Goal: Information Seeking & Learning: Learn about a topic

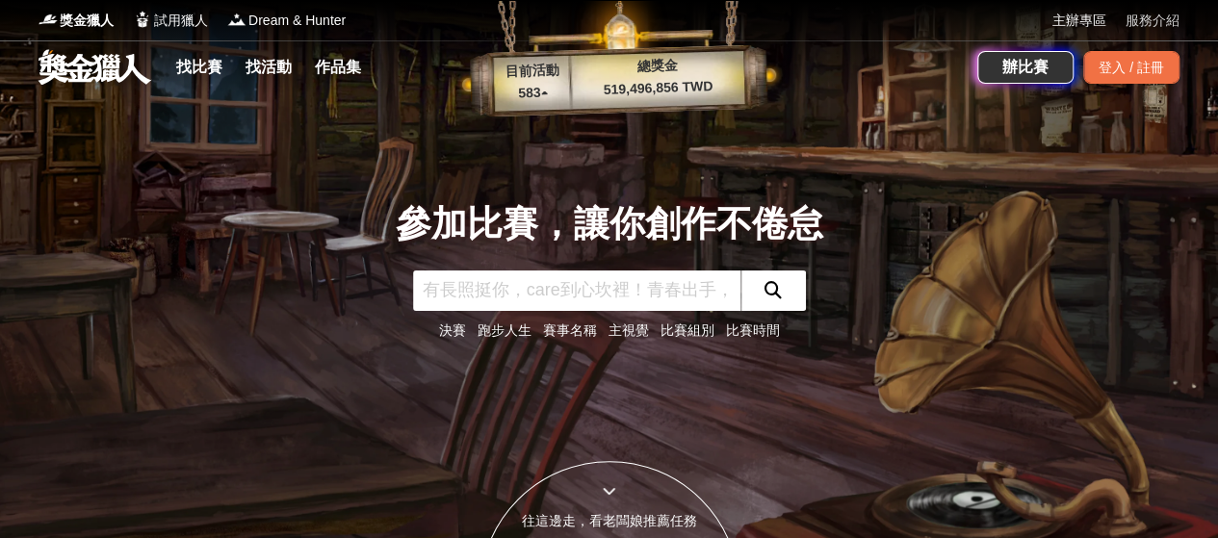
click at [1153, 23] on link "服務介紹" at bounding box center [1152, 21] width 54 height 20
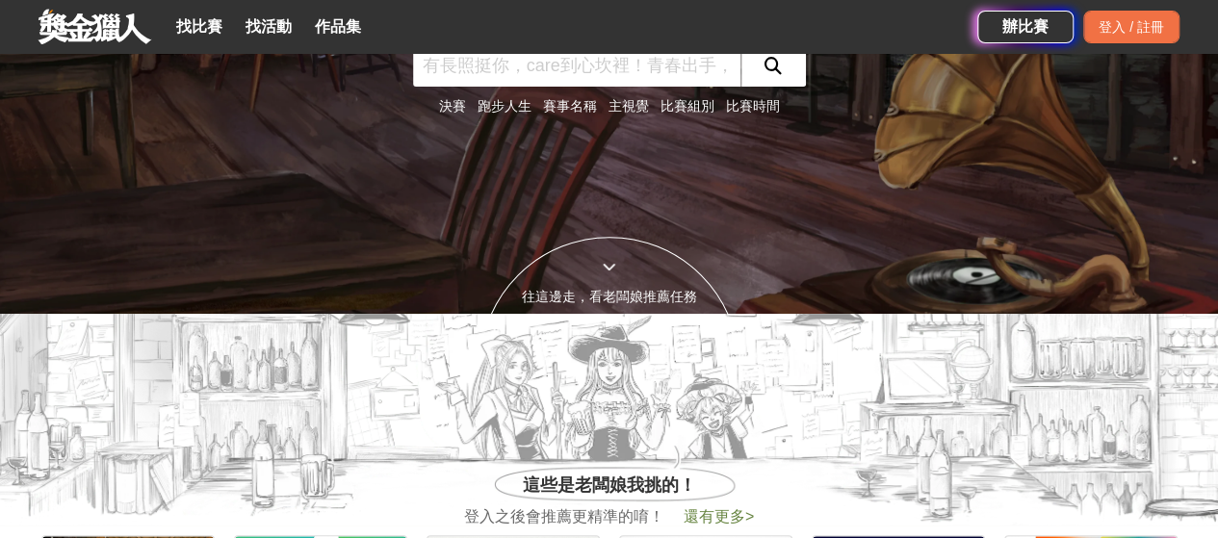
scroll to position [449, 0]
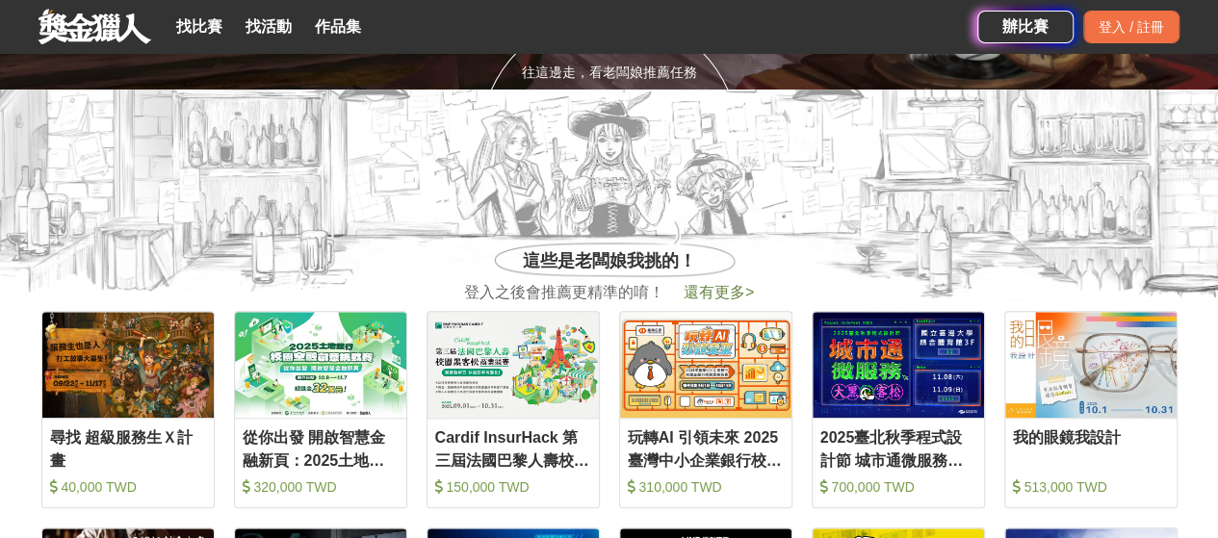
click at [712, 286] on span "還有更多 >" at bounding box center [718, 292] width 70 height 16
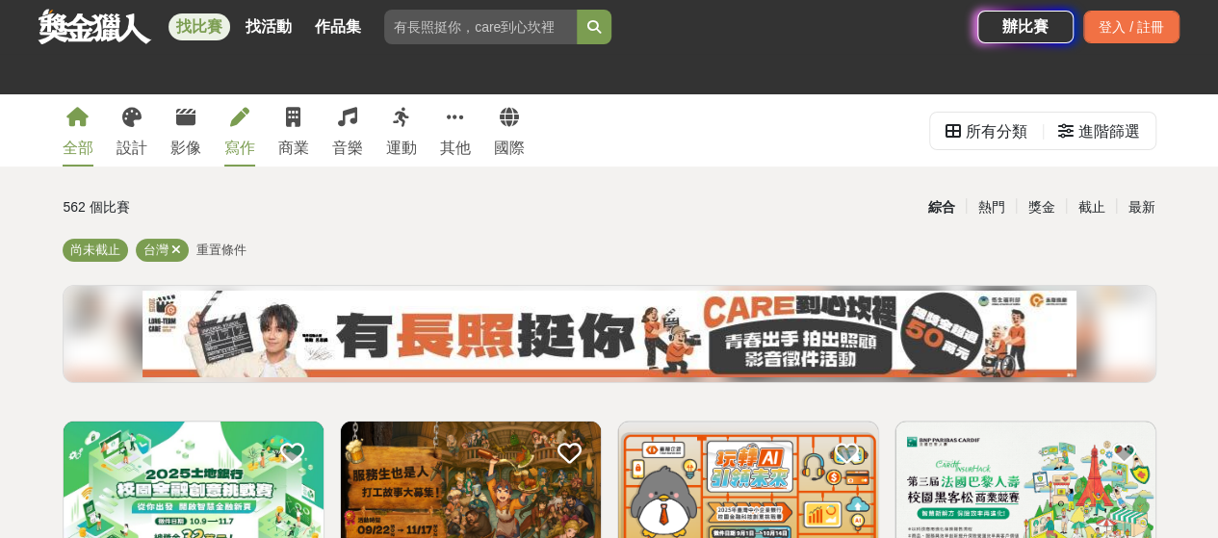
click at [245, 141] on div "寫作" at bounding box center [239, 148] width 31 height 23
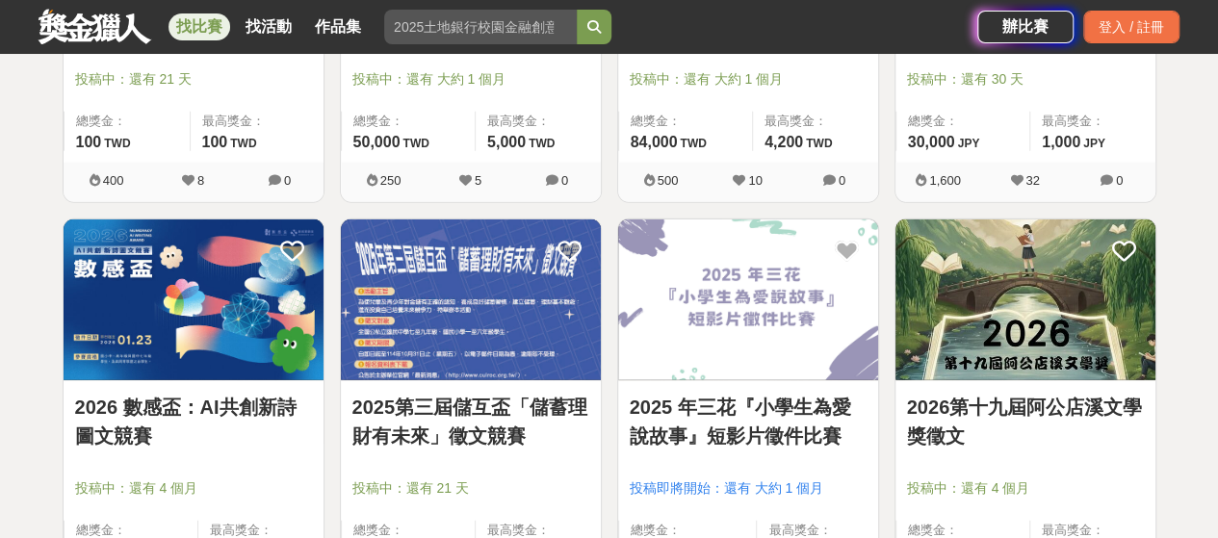
scroll to position [2470, 0]
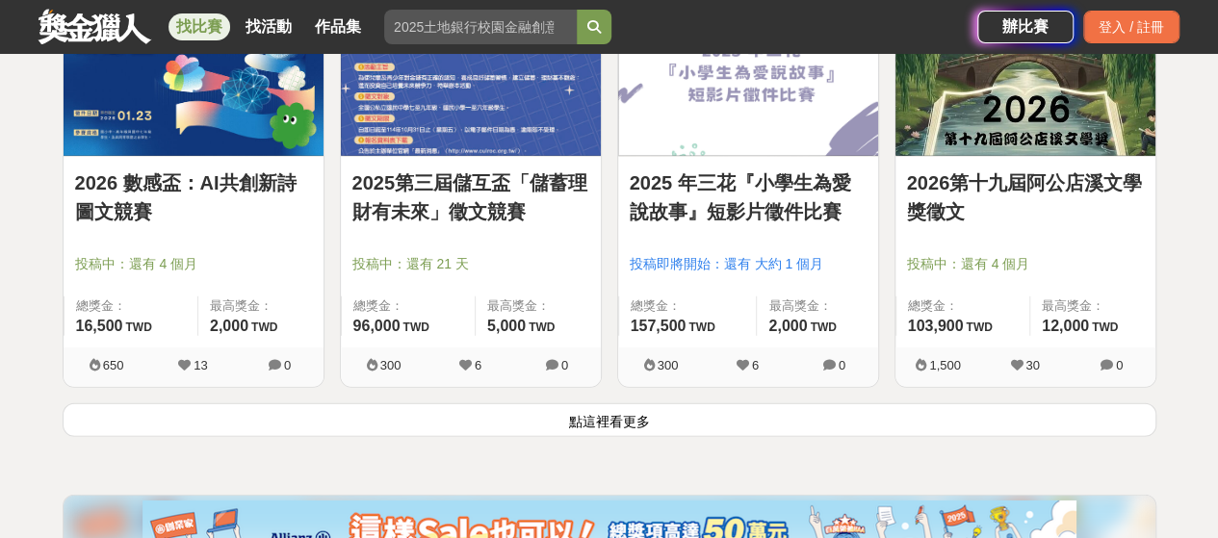
click at [767, 421] on button "點這裡看更多" at bounding box center [609, 420] width 1093 height 34
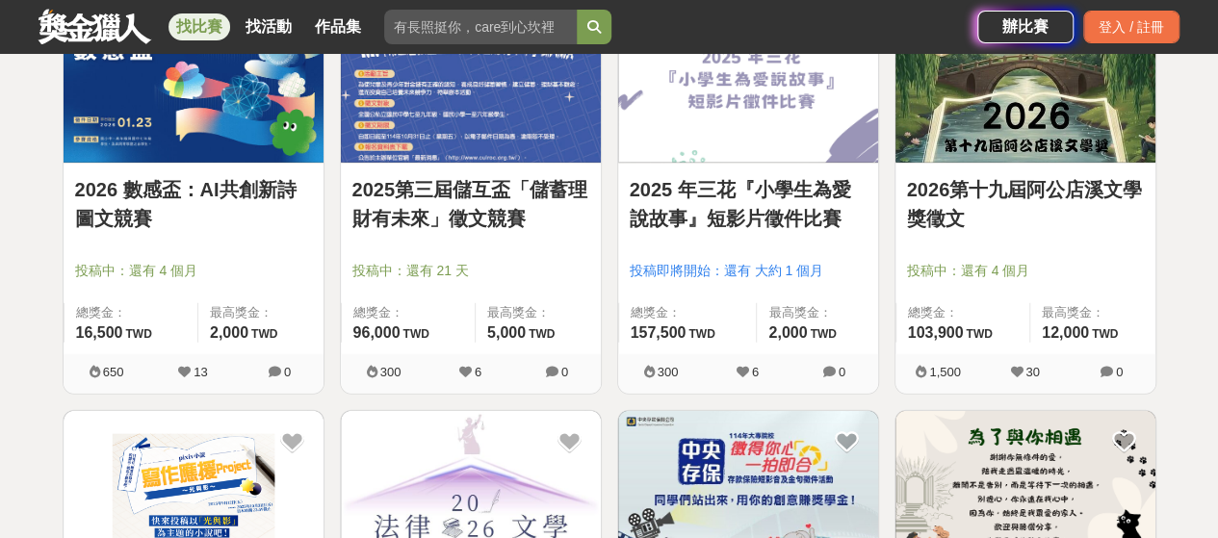
scroll to position [2470, 0]
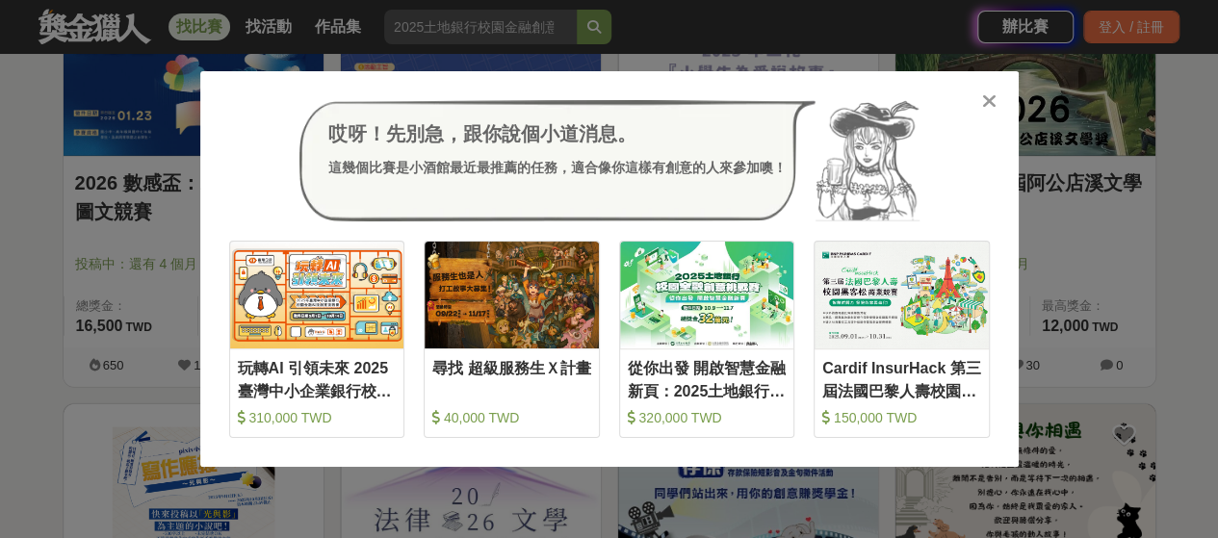
click at [982, 107] on icon at bounding box center [989, 100] width 14 height 19
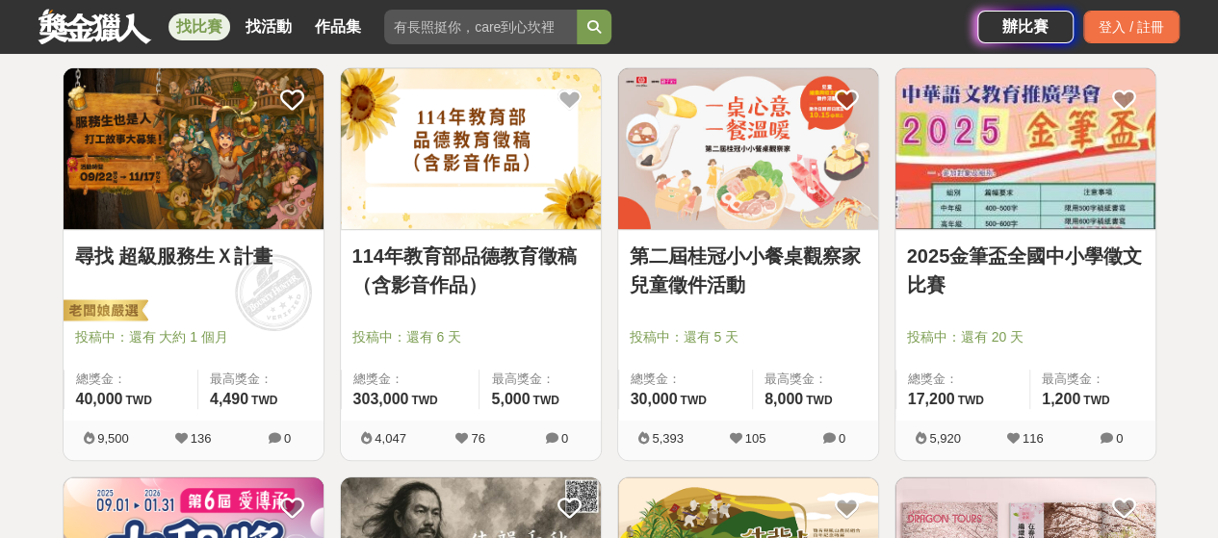
scroll to position [0, 0]
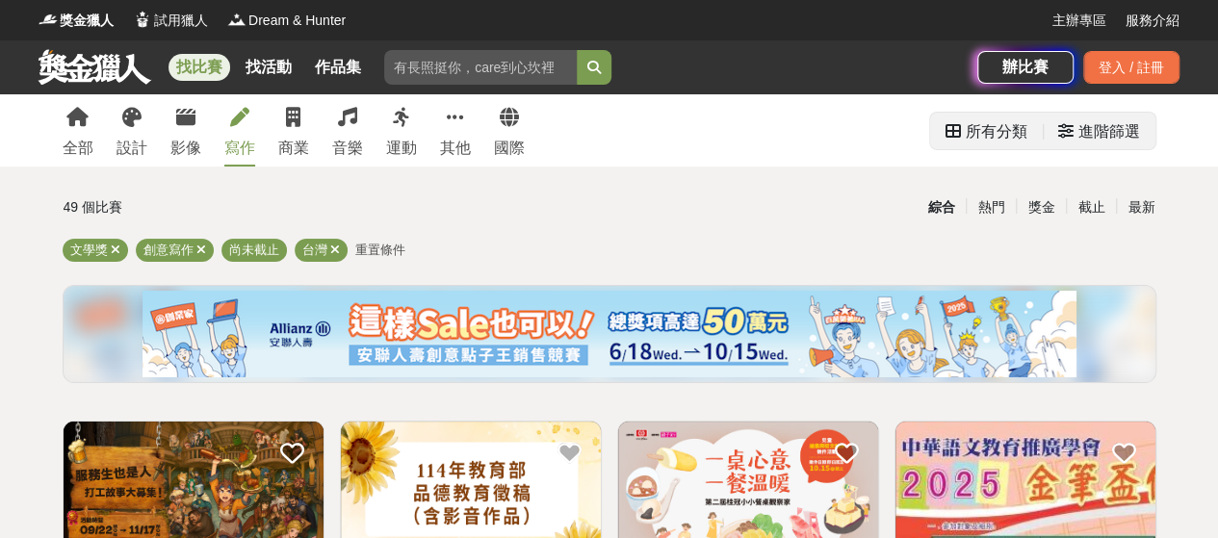
click at [1081, 126] on div "進階篩選" at bounding box center [1109, 132] width 62 height 39
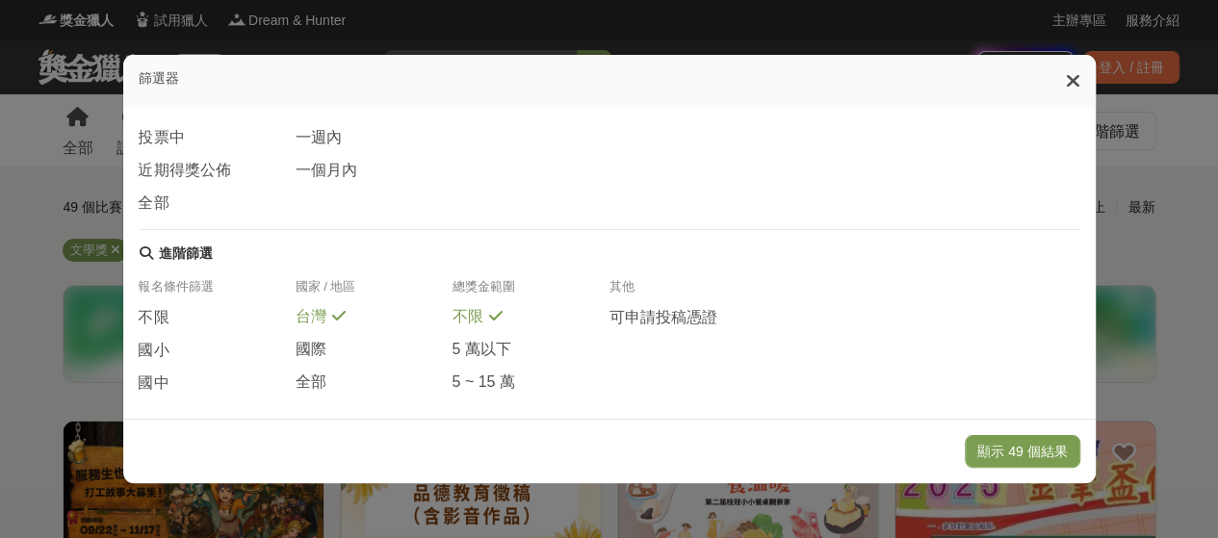
scroll to position [395, 0]
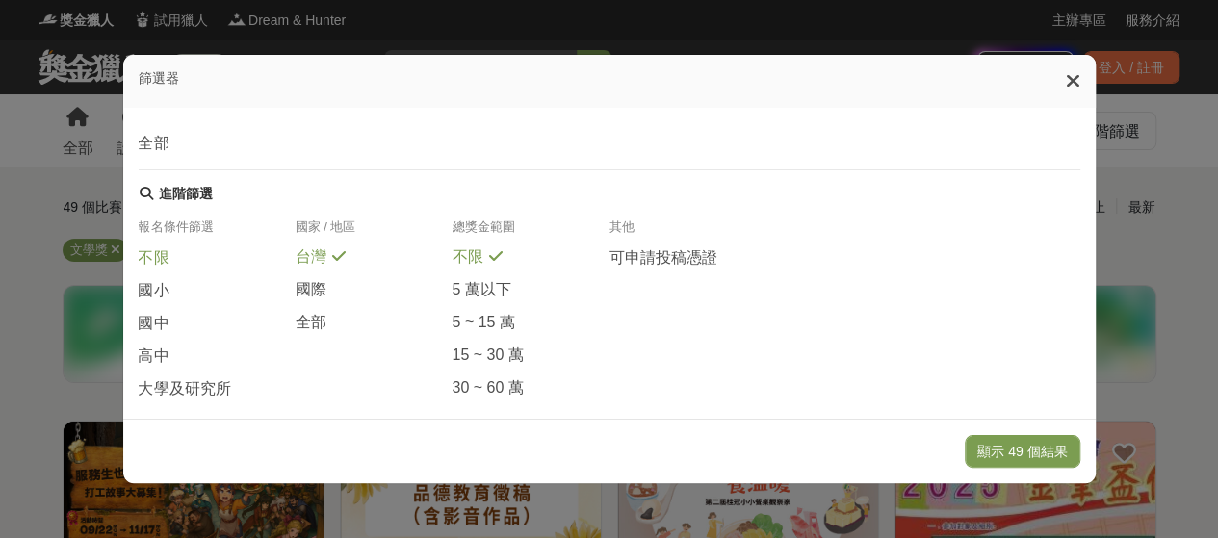
click at [156, 269] on span "不限" at bounding box center [154, 258] width 31 height 20
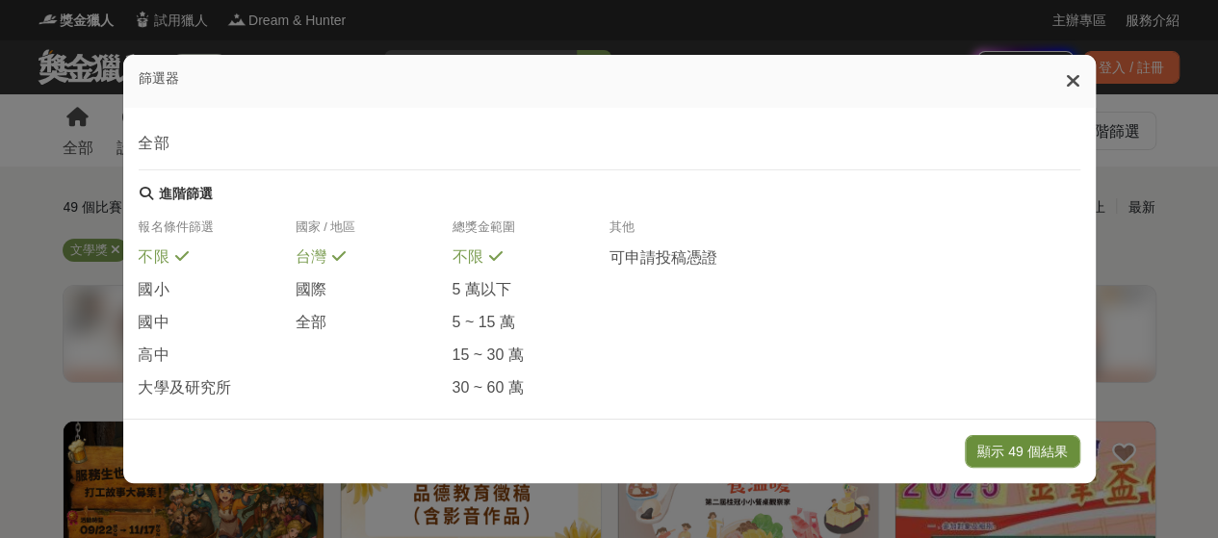
click at [1004, 451] on button "顯示 49 個結果" at bounding box center [1022, 451] width 115 height 33
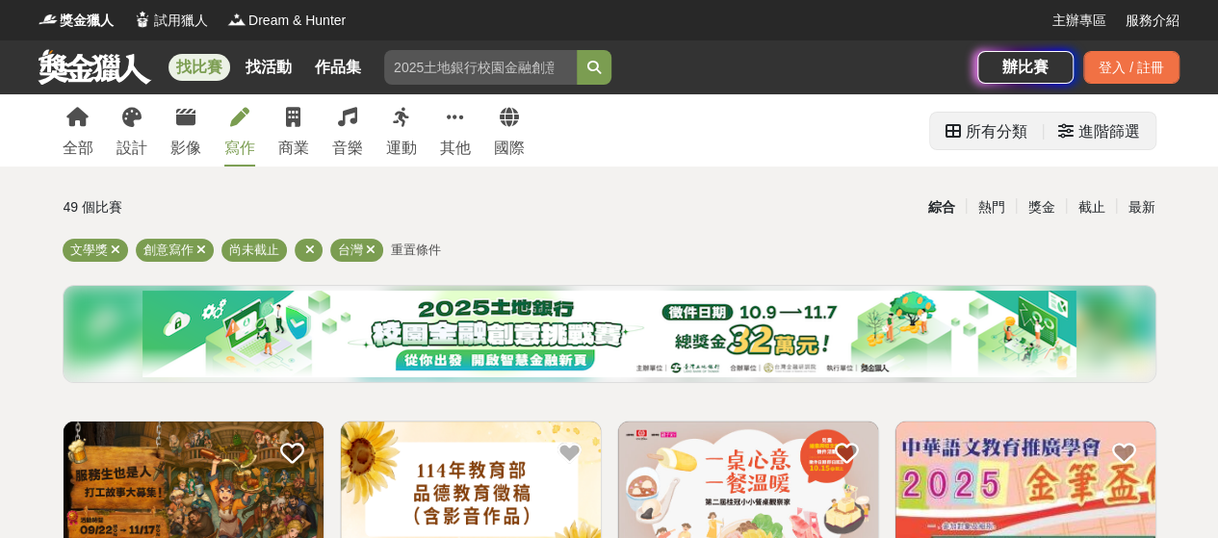
click at [1101, 132] on div "進階篩選" at bounding box center [1109, 132] width 62 height 39
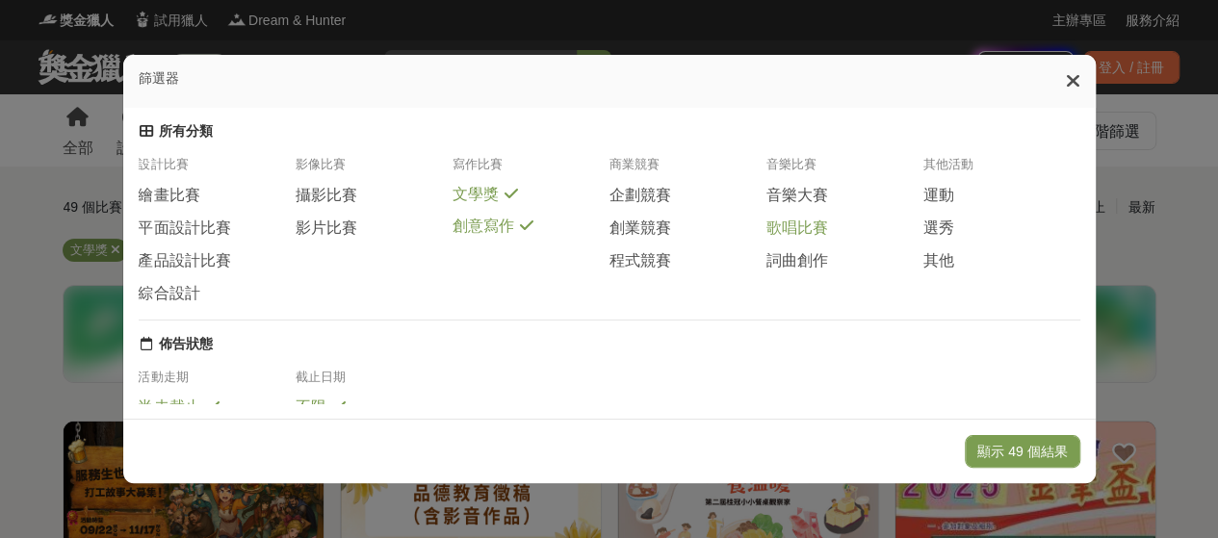
scroll to position [488, 0]
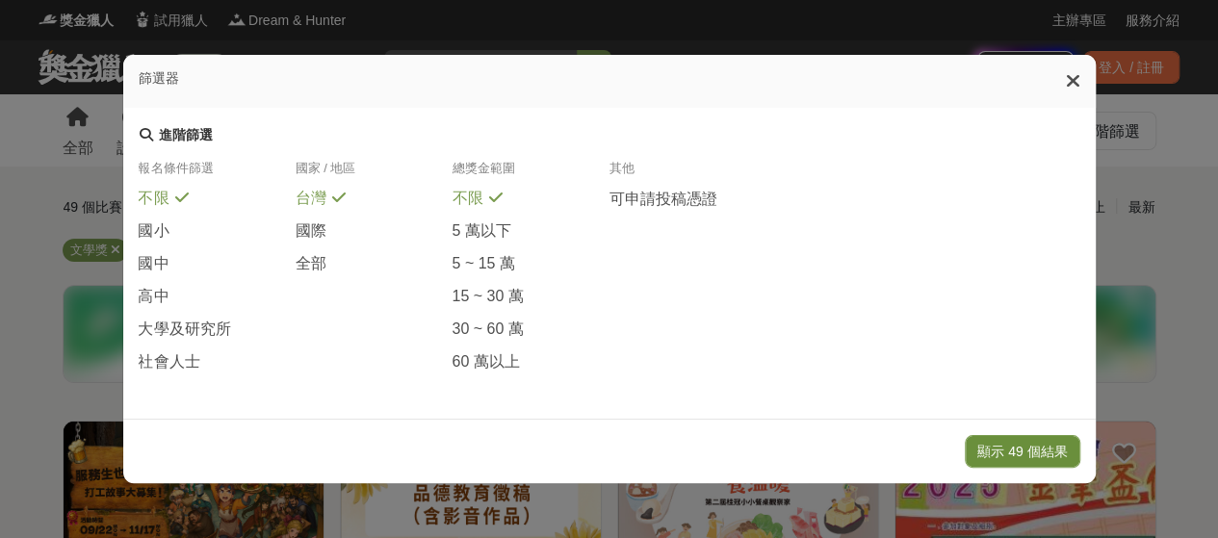
click at [1028, 461] on button "顯示 49 個結果" at bounding box center [1022, 451] width 115 height 33
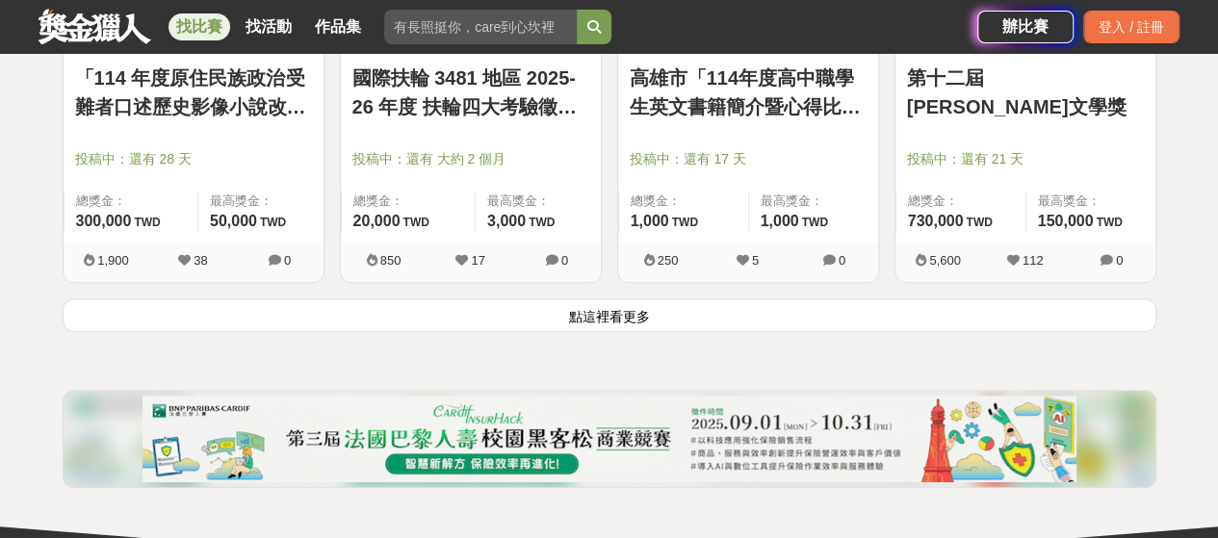
scroll to position [7636, 0]
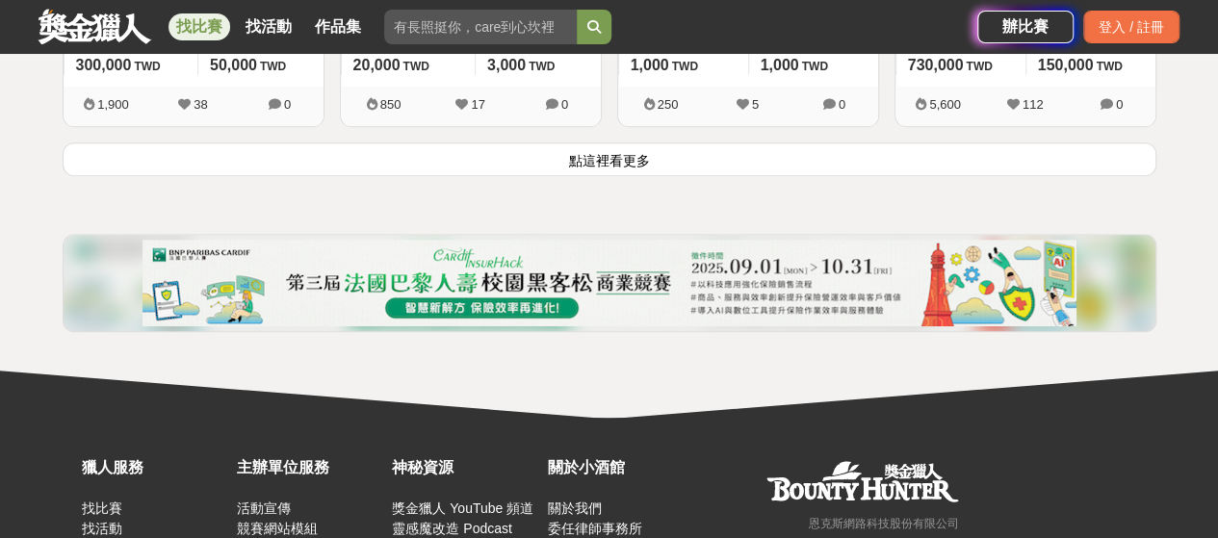
click at [830, 145] on button "點這裡看更多" at bounding box center [609, 159] width 1093 height 34
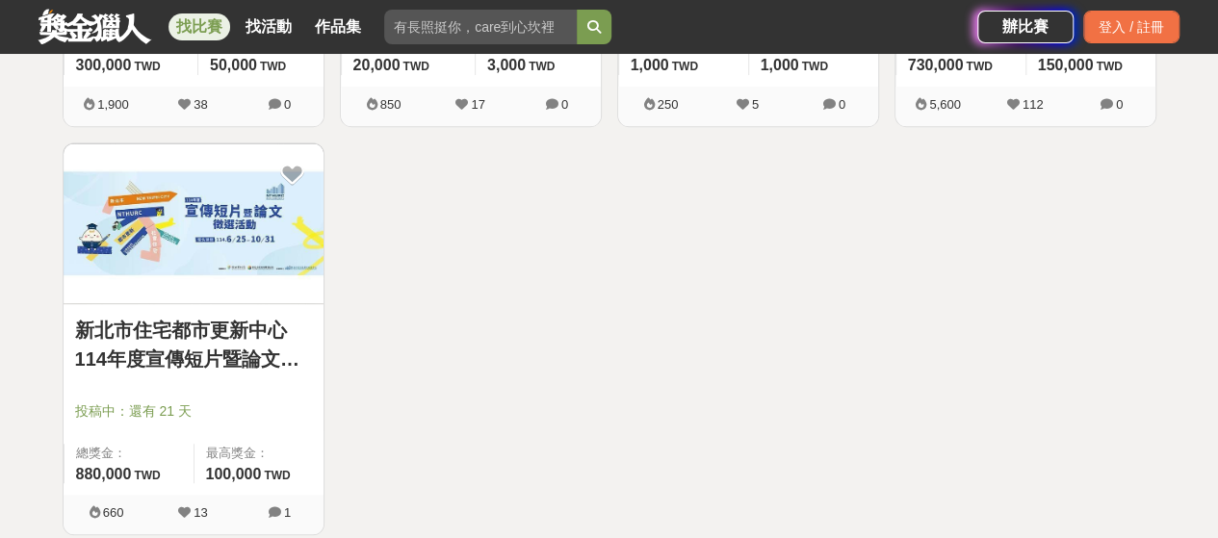
scroll to position [6738, 0]
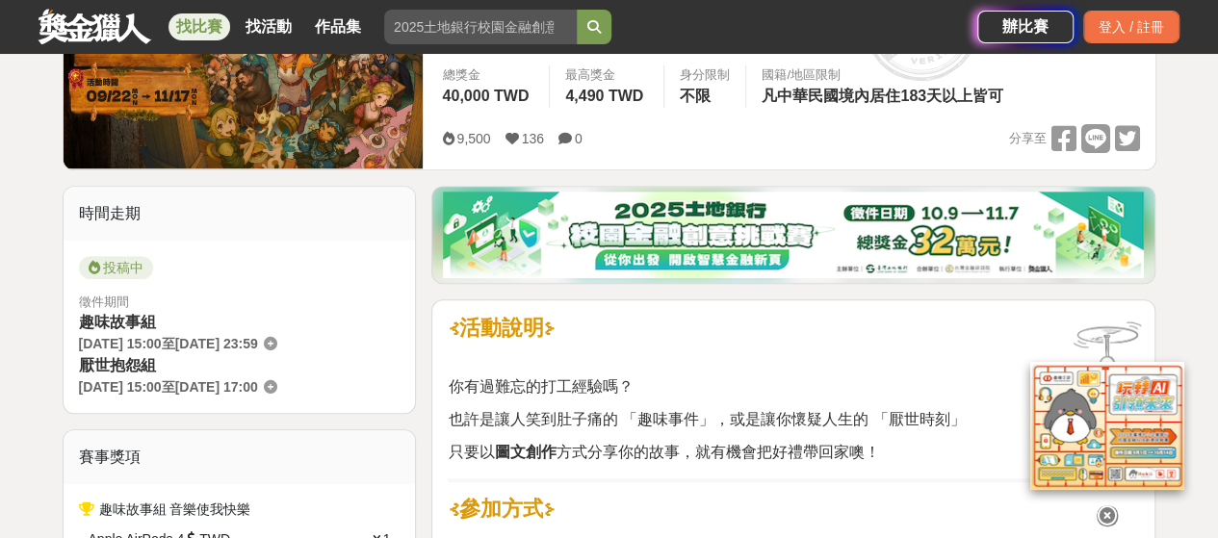
scroll to position [224, 0]
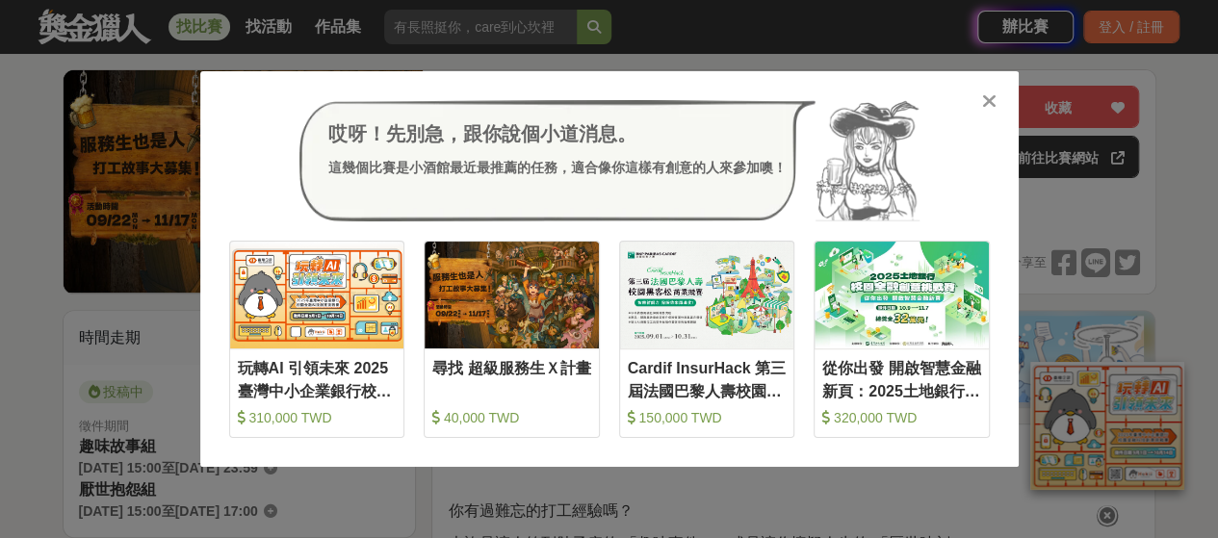
click at [1115, 221] on div "哎呀！先別急，跟你說個小道消息。 這幾個比賽是小酒館最近最推薦的任務，適合像你這樣有創意的人來參加噢！ 收藏 玩轉AI 引領未來 2025臺灣中小企業銀行校園…" at bounding box center [609, 269] width 1218 height 538
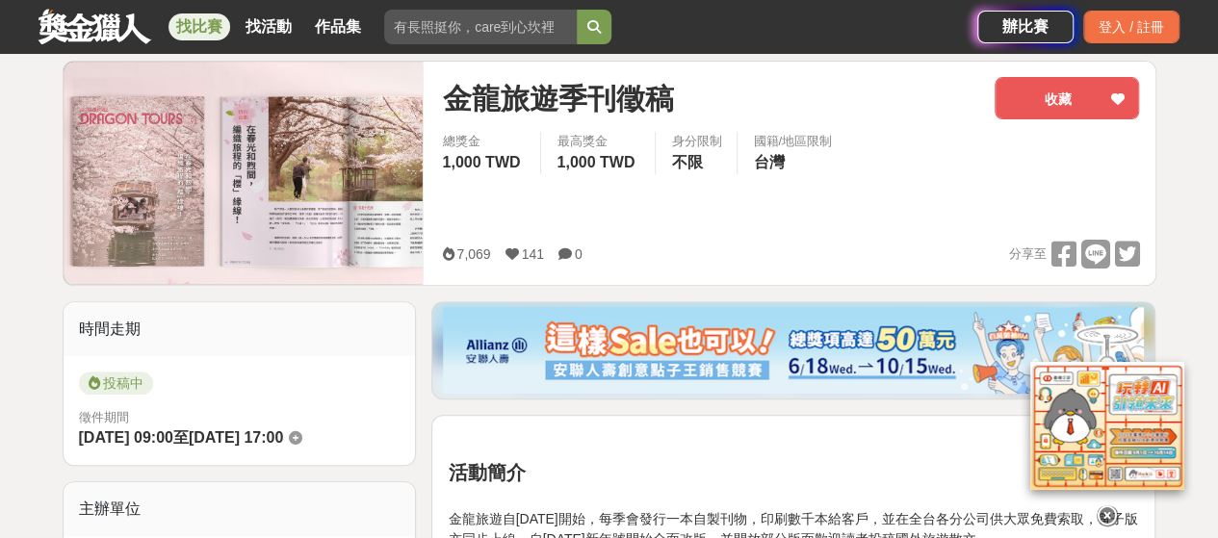
scroll to position [224, 0]
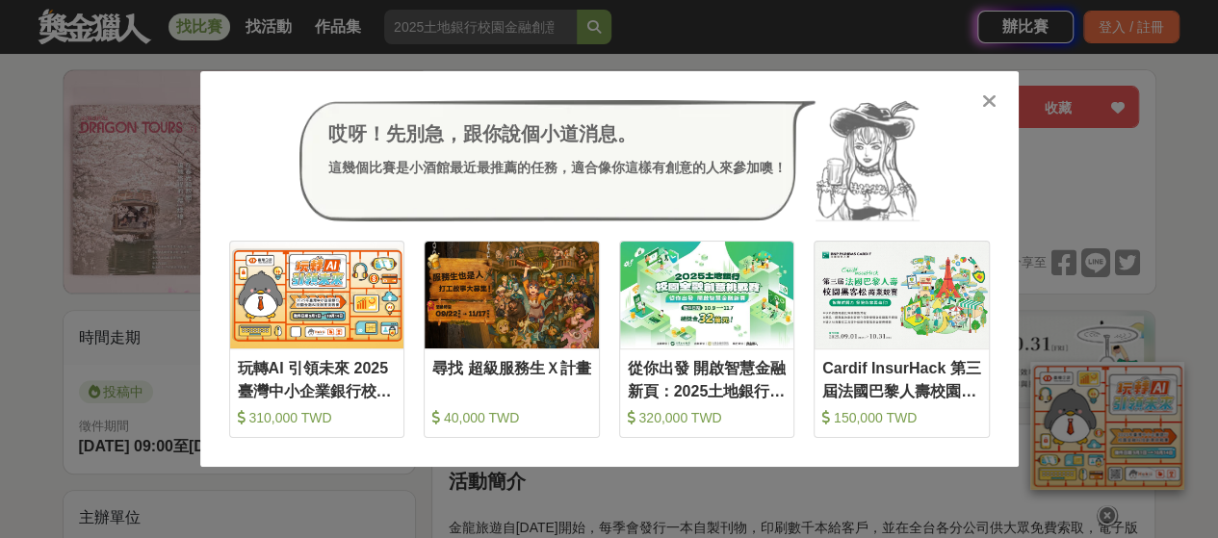
click at [1132, 173] on div "哎呀！先別急，跟你說個小道消息。 這幾個比賽是小酒館最近最推薦的任務，適合像你這樣有創意的人來參加噢！ 收藏 玩轉AI 引領未來 2025臺灣中小企業銀行校園…" at bounding box center [609, 269] width 1218 height 538
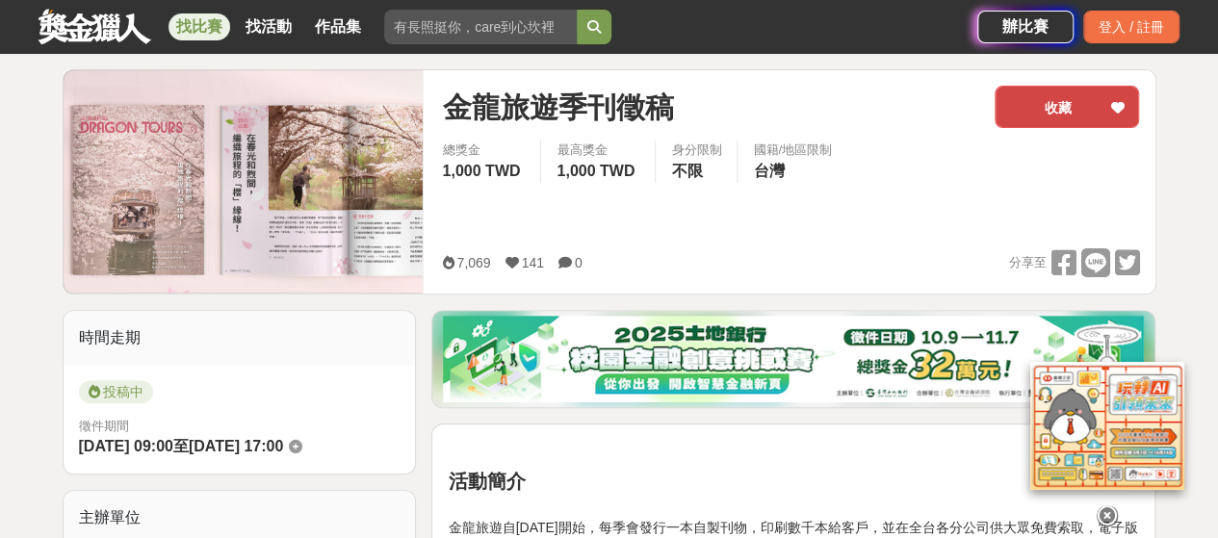
click at [1097, 116] on button "收藏" at bounding box center [1066, 107] width 144 height 42
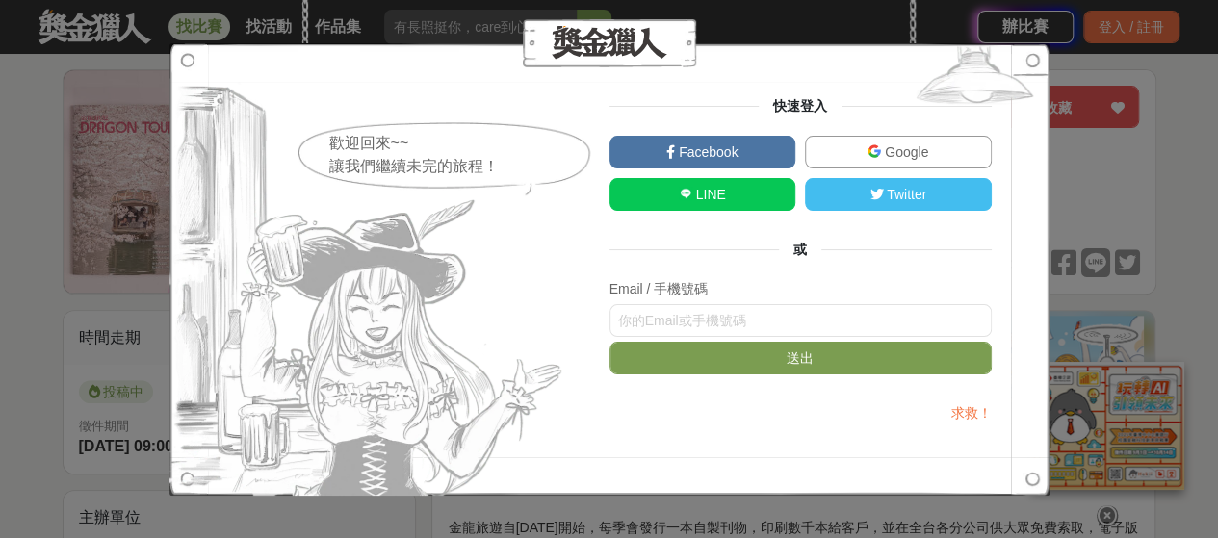
click at [911, 151] on span "Google" at bounding box center [904, 151] width 47 height 15
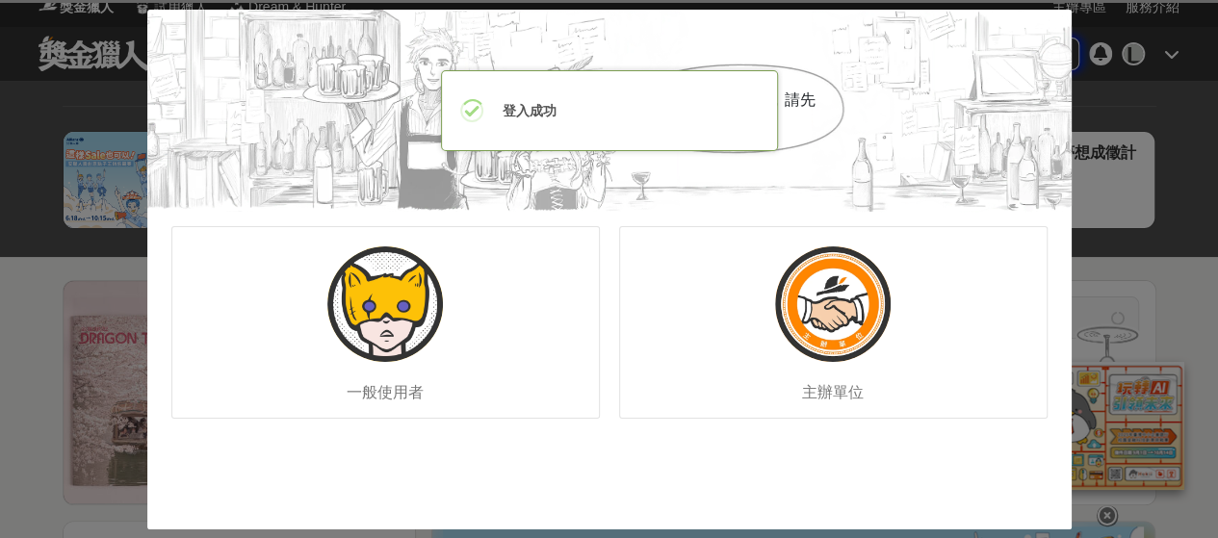
scroll to position [0, 0]
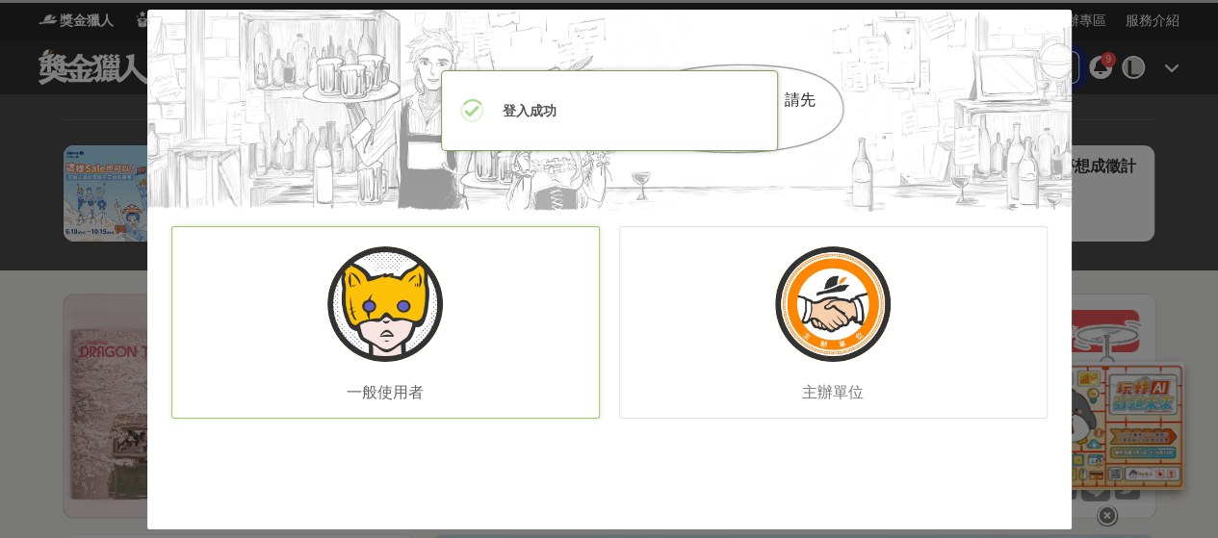
click at [335, 301] on img at bounding box center [385, 304] width 116 height 116
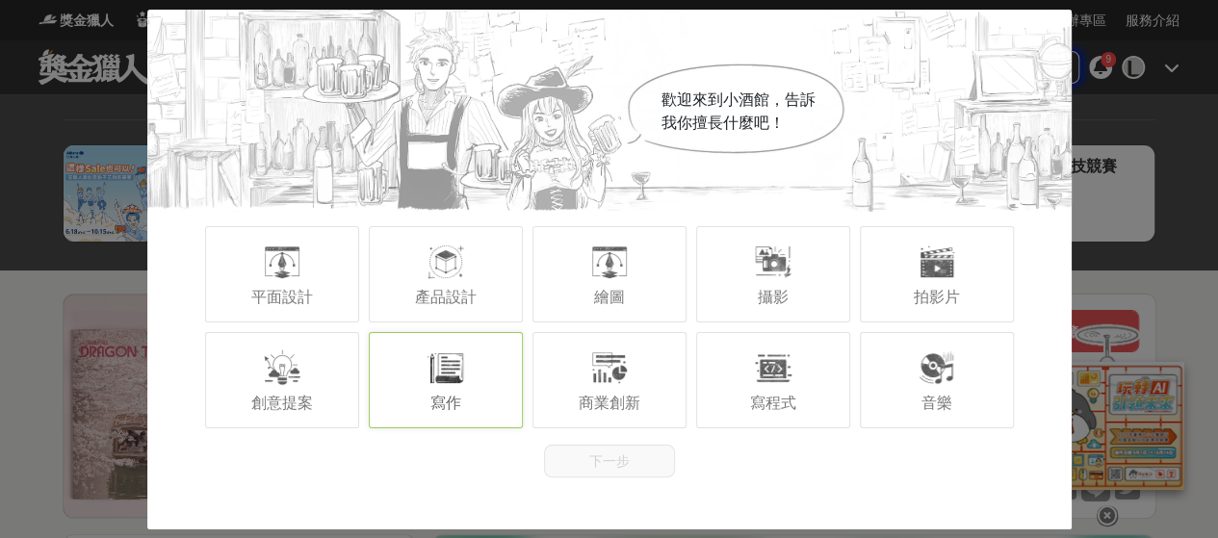
click at [418, 370] on div "寫作" at bounding box center [446, 380] width 154 height 96
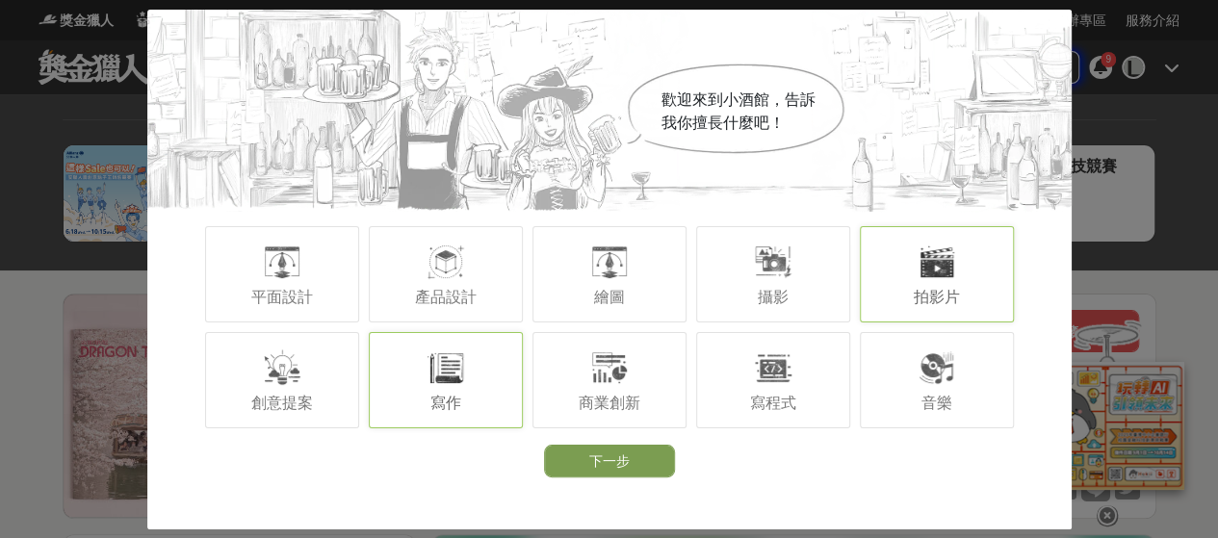
click at [918, 292] on span "拍影片" at bounding box center [936, 297] width 46 height 16
click at [814, 278] on div "攝影" at bounding box center [773, 274] width 154 height 96
click at [158, 384] on div "創意提案 寫作 商業創新 寫程式 音樂" at bounding box center [609, 380] width 924 height 106
click at [219, 392] on div "創意提案" at bounding box center [282, 380] width 154 height 96
click at [613, 302] on span "繪圖" at bounding box center [609, 297] width 31 height 16
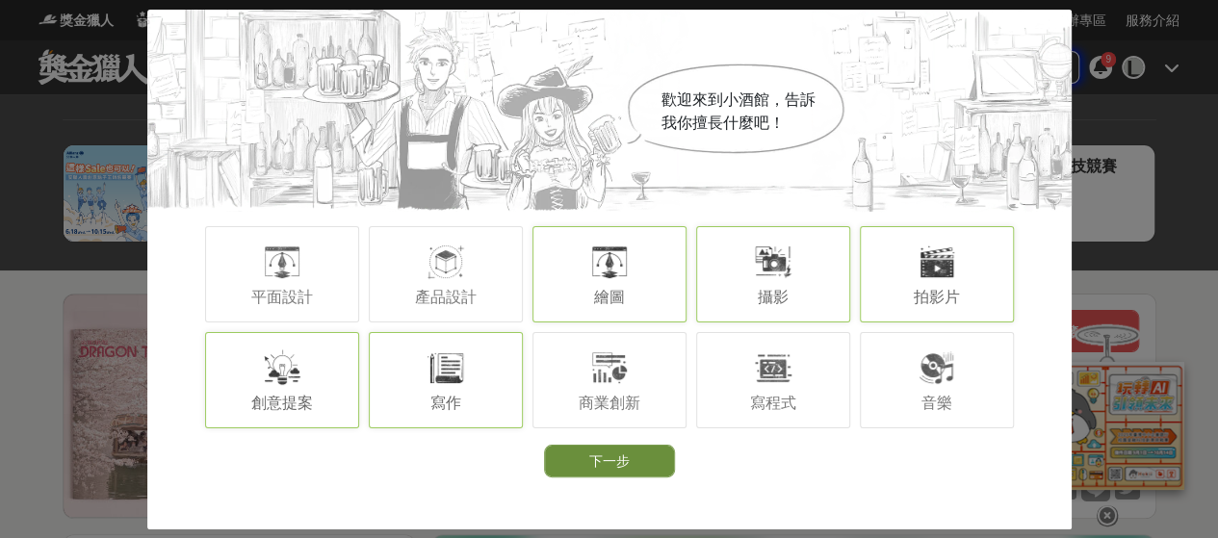
click at [644, 463] on button "下一步" at bounding box center [609, 461] width 131 height 33
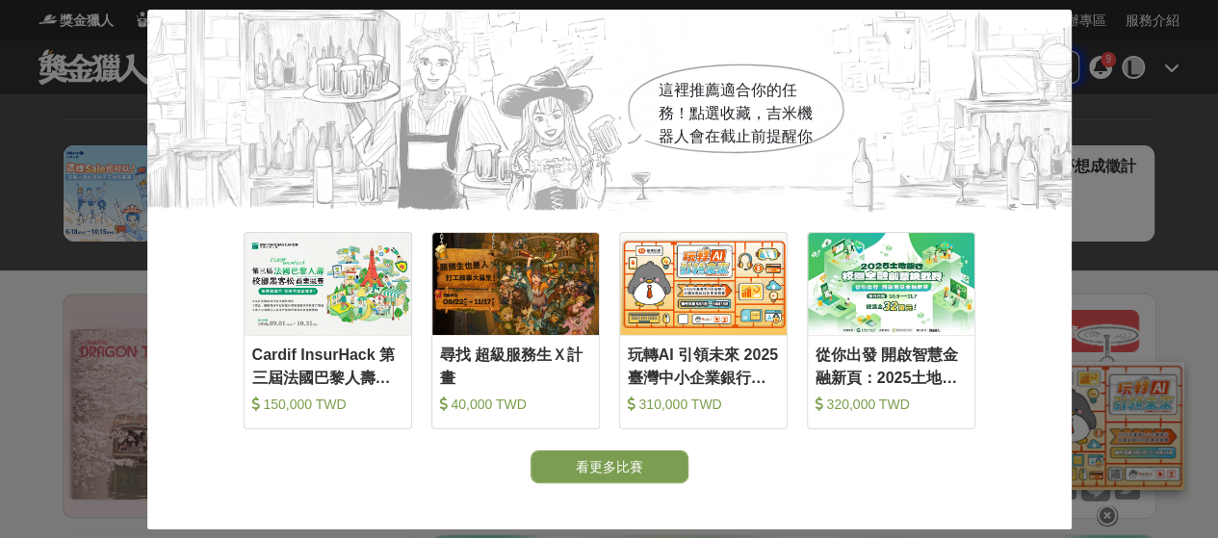
click at [1175, 288] on div "這裡推薦適合你的任務！點選收藏，吉米機器人會在截止前提醒你 收藏 Cardif InsurHack 第三屆法國巴黎人壽校園黑客松商業競賽 150,000 TW…" at bounding box center [609, 269] width 1218 height 538
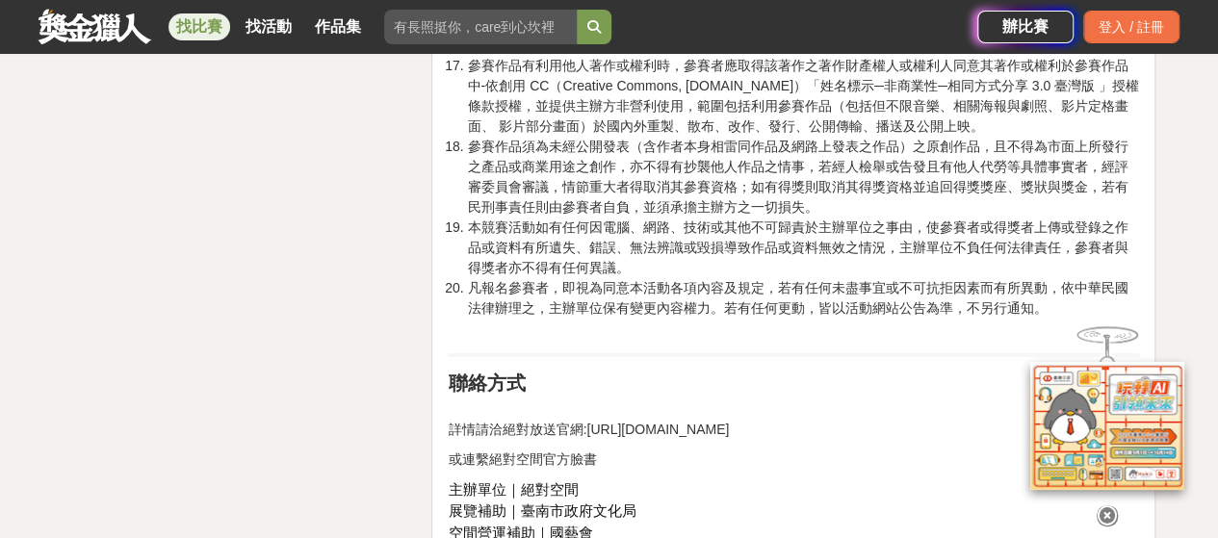
scroll to position [3144, 0]
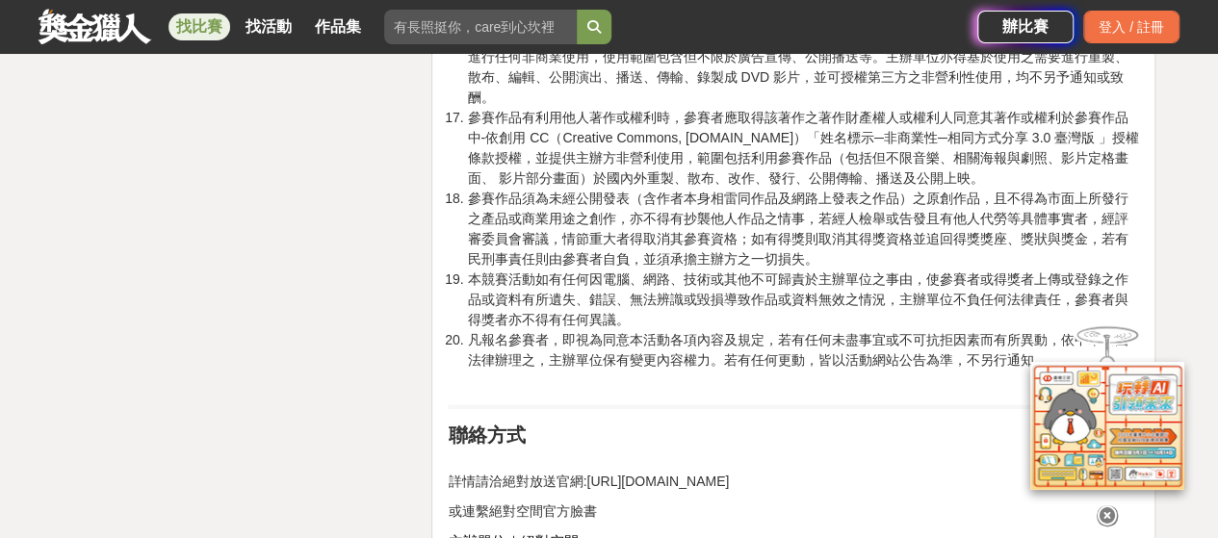
drag, startPoint x: 587, startPoint y: 411, endPoint x: 931, endPoint y: 411, distance: 343.6
click at [931, 451] on p "詳情請洽絕對放送官網:https://absoluteart.space/14041346" at bounding box center [793, 471] width 691 height 40
copy p "https://absoluteart.space/14041346"
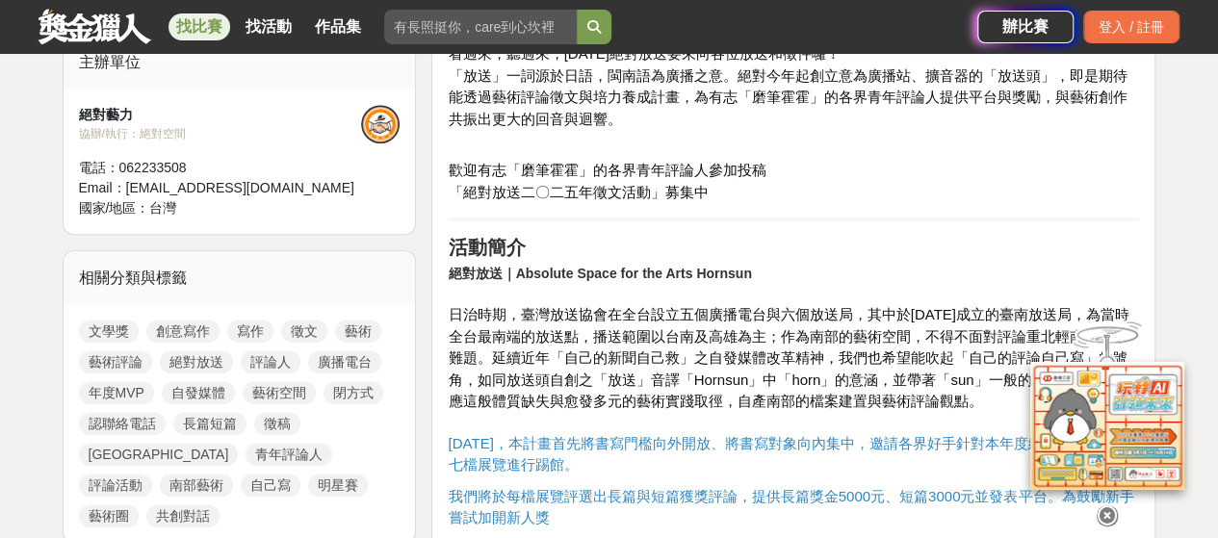
scroll to position [224, 0]
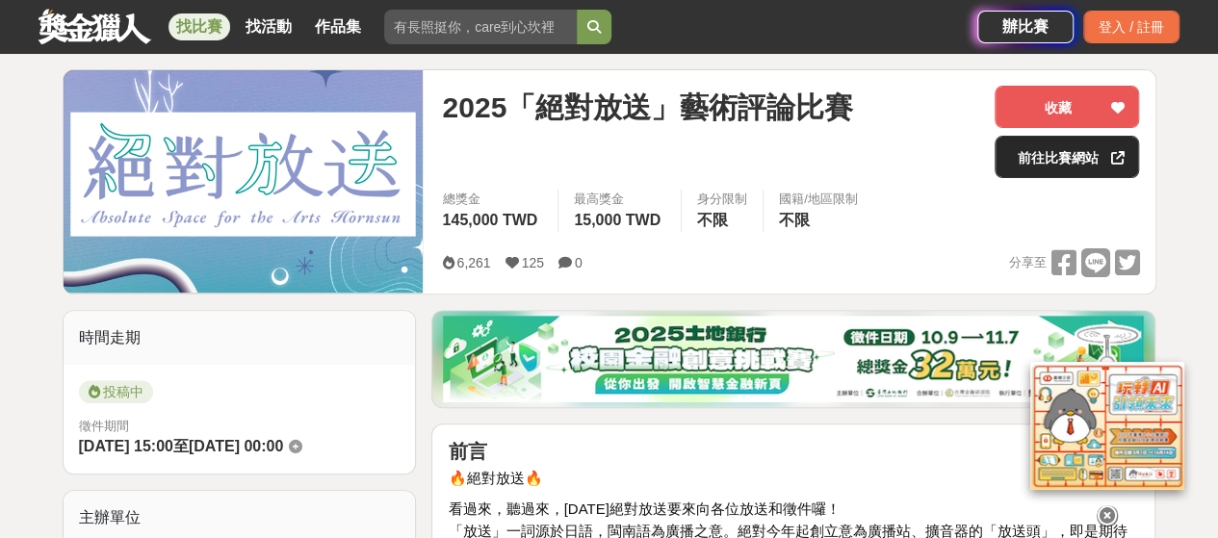
click at [1108, 149] on div at bounding box center [1116, 157] width 19 height 40
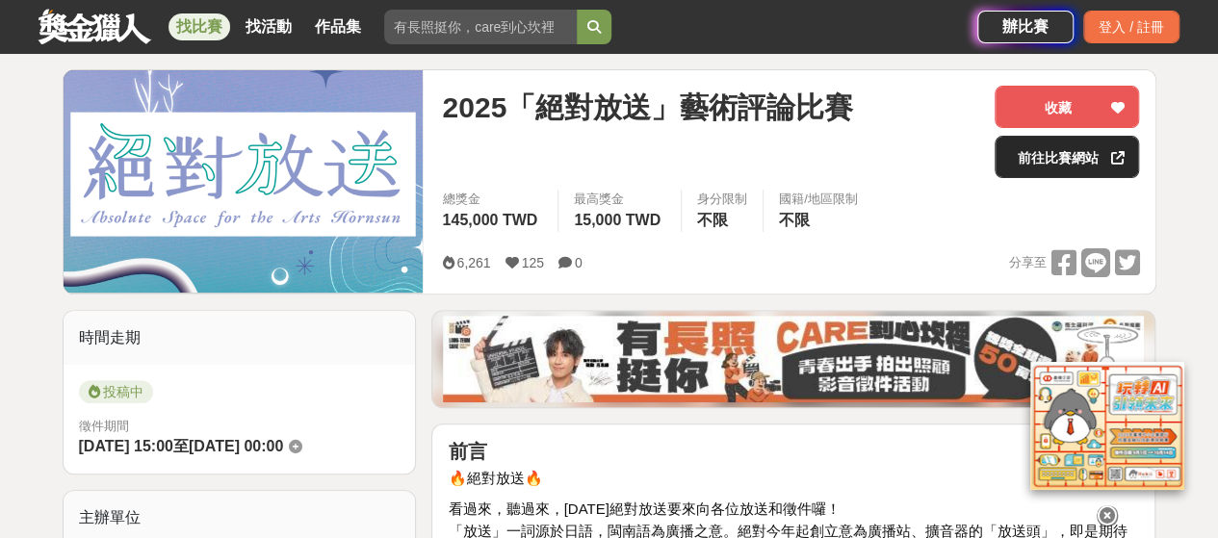
click at [1089, 167] on link "前往比賽網站" at bounding box center [1066, 157] width 144 height 42
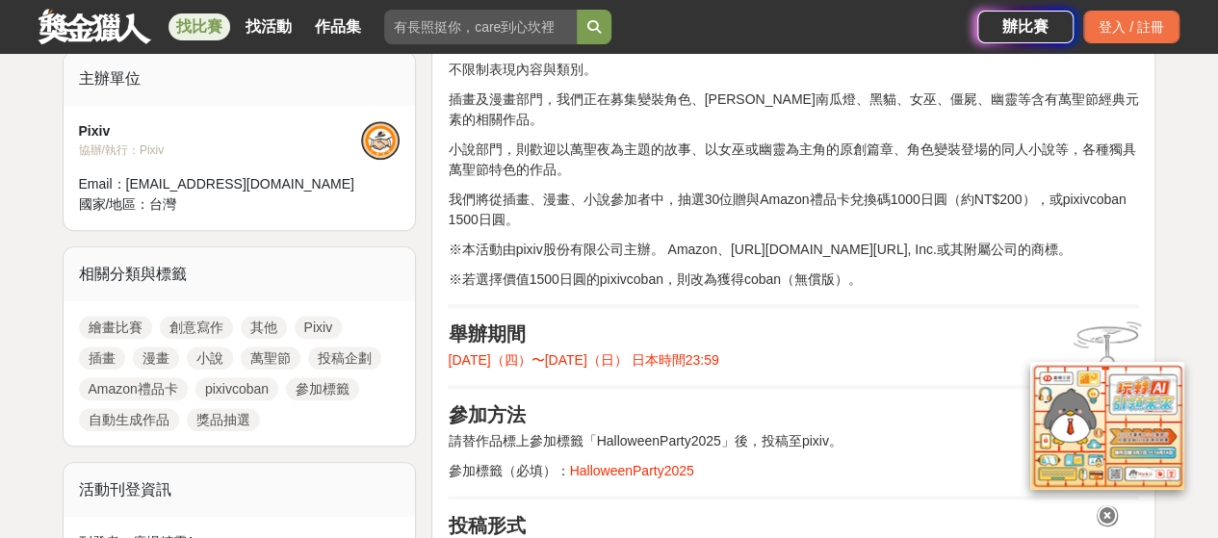
scroll to position [674, 0]
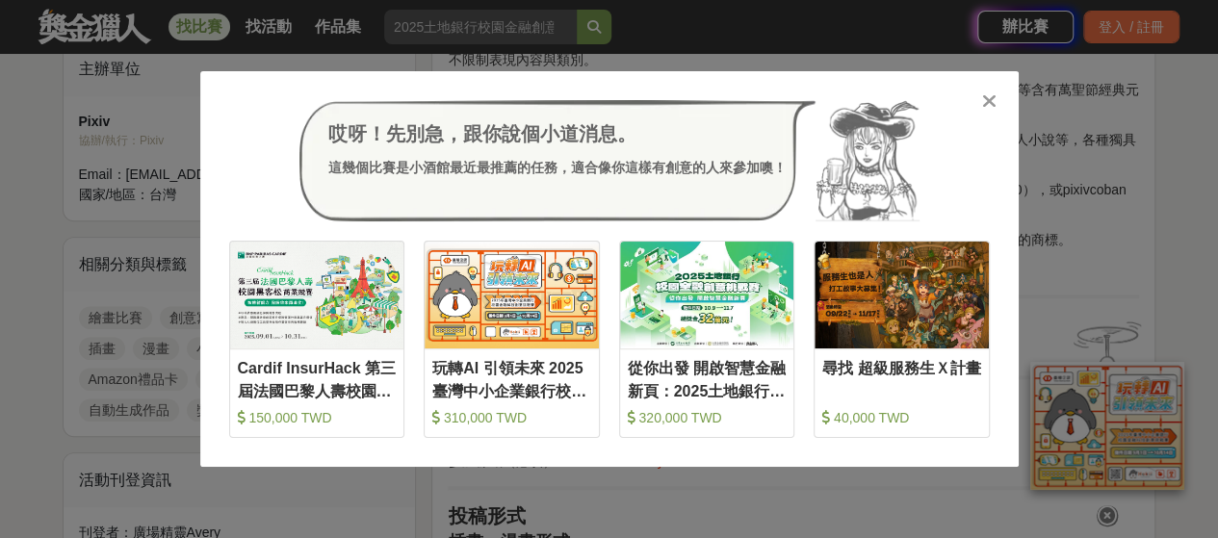
click at [1005, 101] on div "哎呀！先別急，跟你說個小道消息。 這幾個比賽是小酒館最近最推薦的任務，適合像你這樣有創意的人來參加噢！ 收藏 Cardif InsurHack 第三屆法國巴黎…" at bounding box center [609, 269] width 818 height 396
click at [989, 105] on icon at bounding box center [989, 100] width 14 height 19
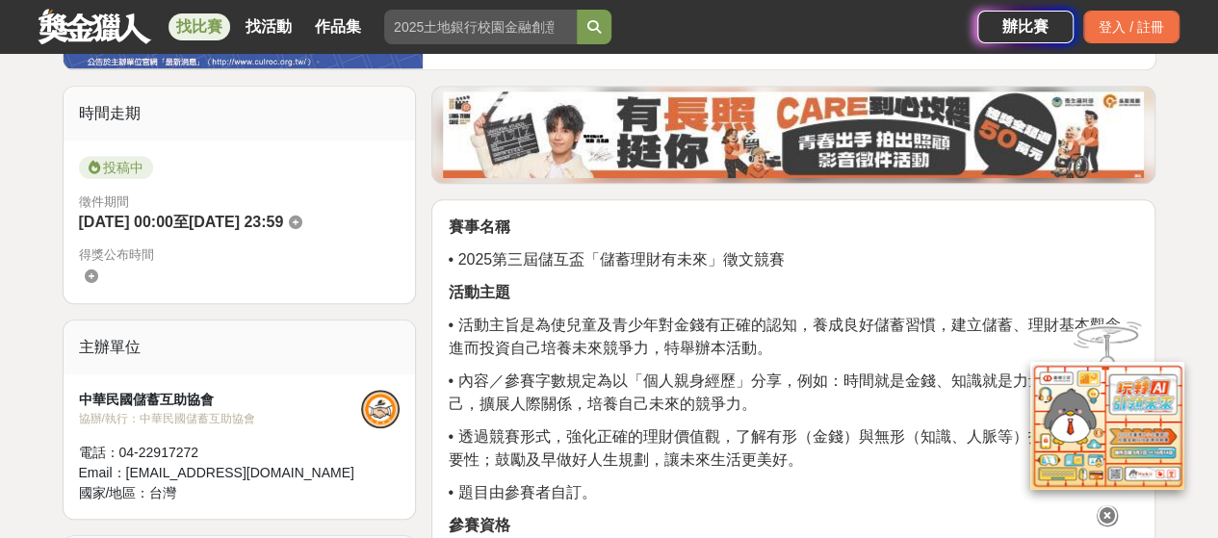
scroll to position [674, 0]
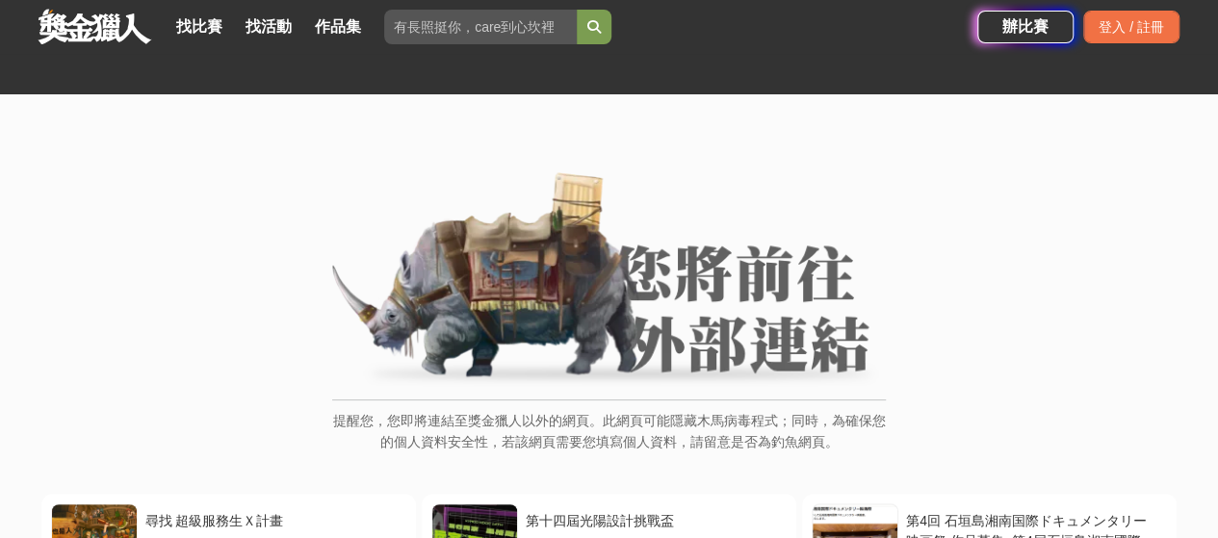
scroll to position [224, 0]
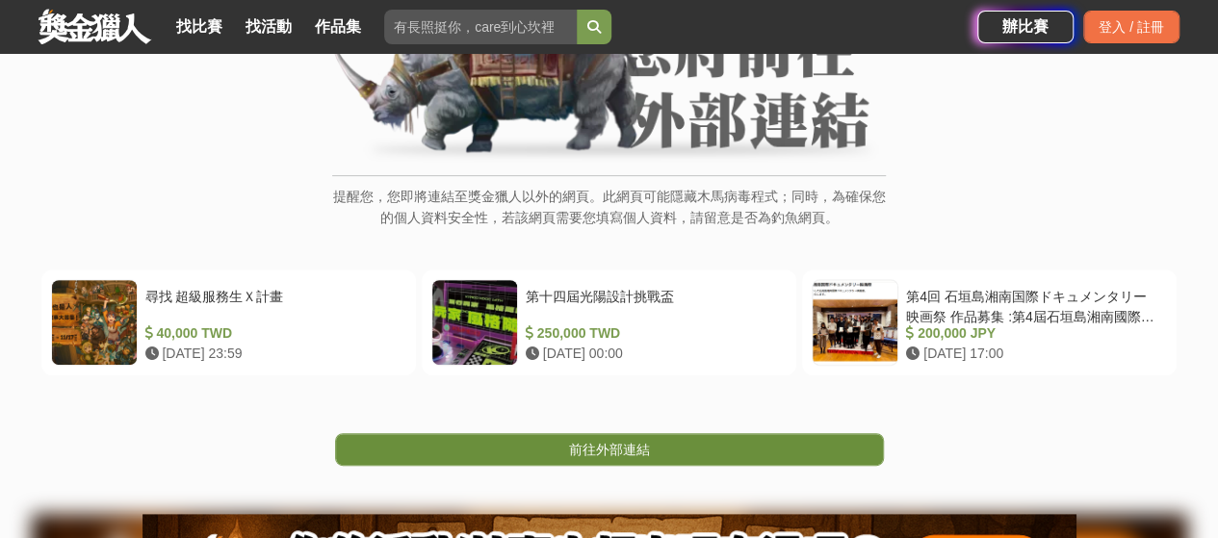
click at [703, 450] on link "前往外部連結" at bounding box center [609, 449] width 549 height 33
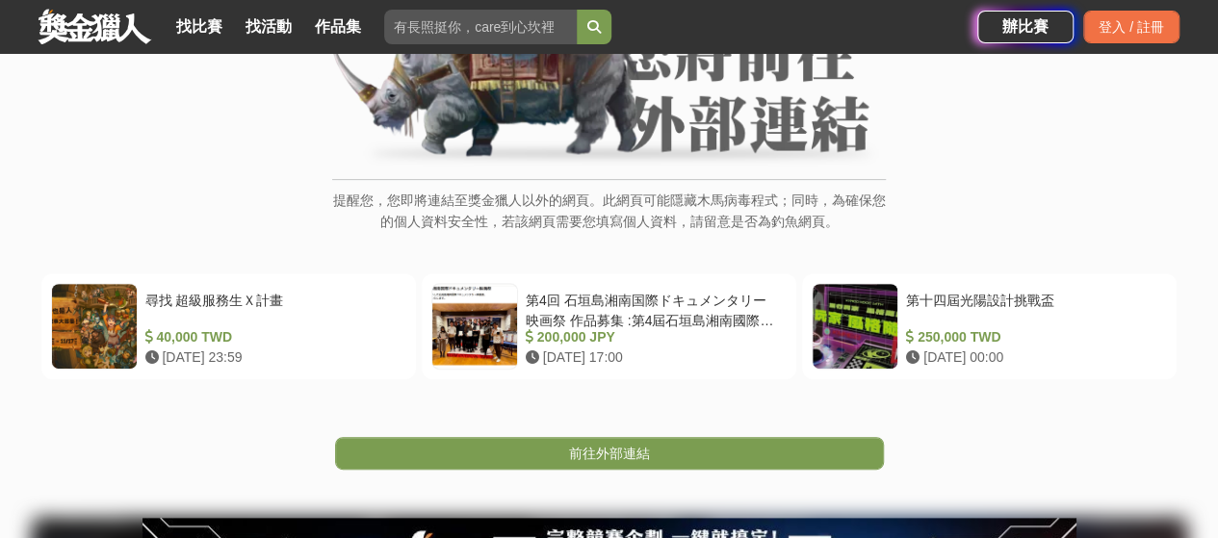
scroll to position [212, 0]
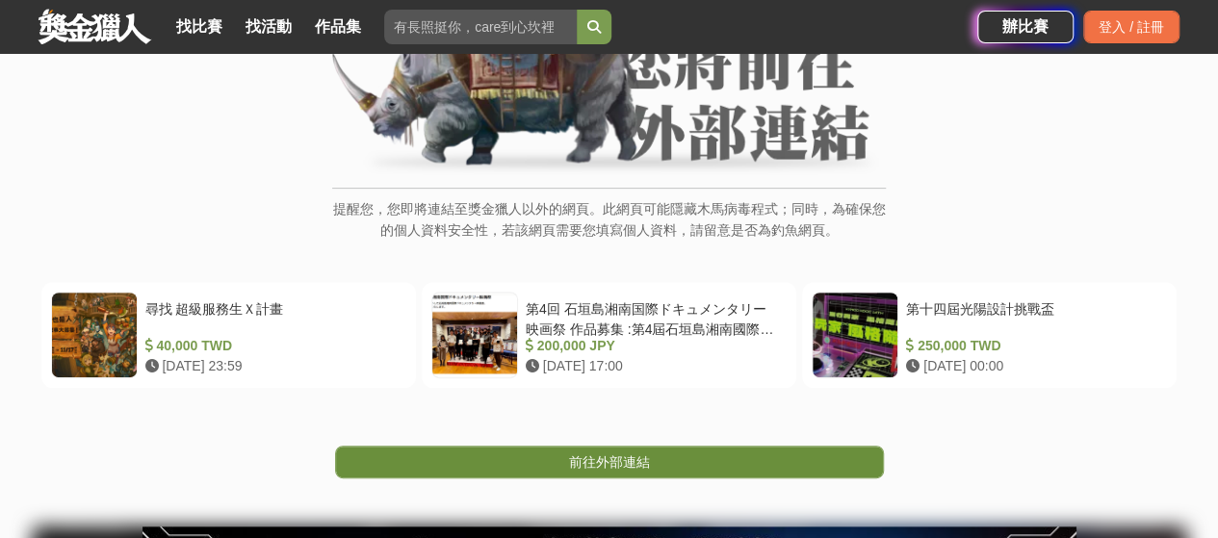
click at [657, 453] on link "前往外部連結" at bounding box center [609, 462] width 549 height 33
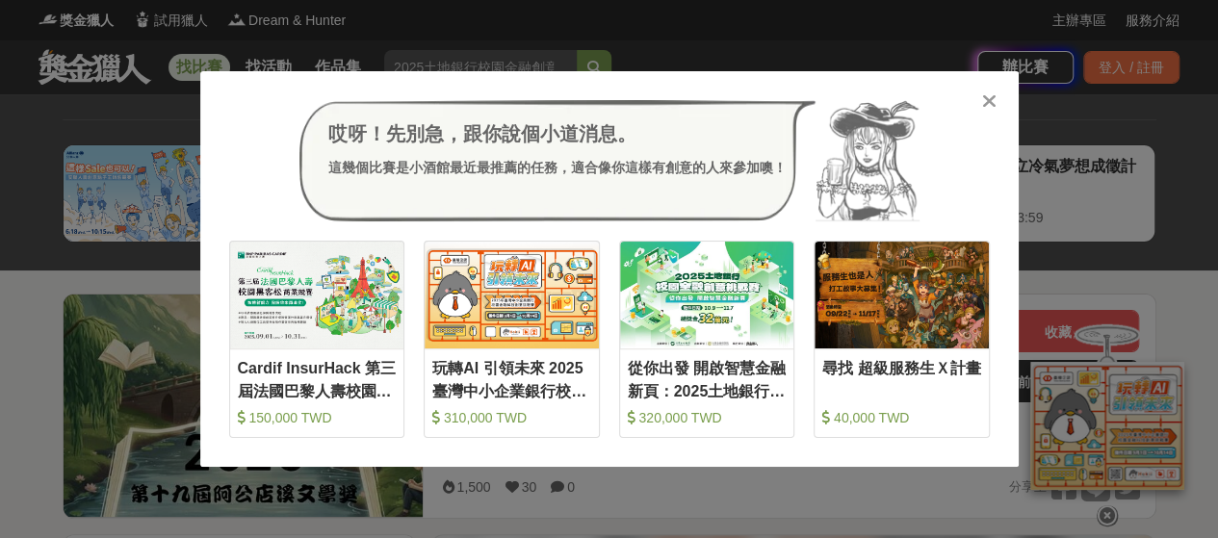
click at [990, 109] on icon at bounding box center [989, 100] width 14 height 19
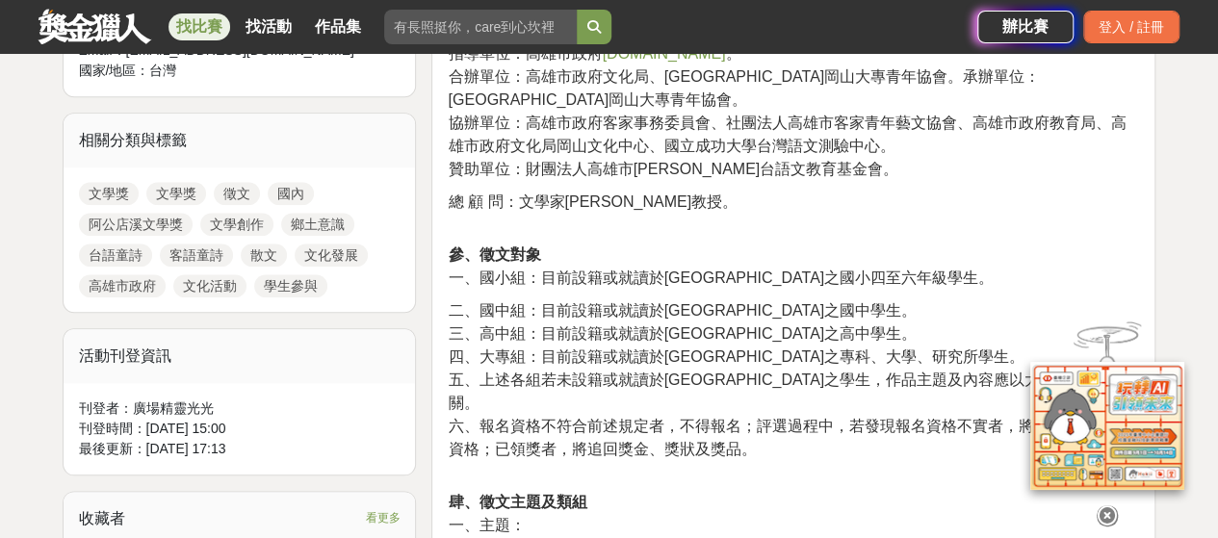
scroll to position [898, 0]
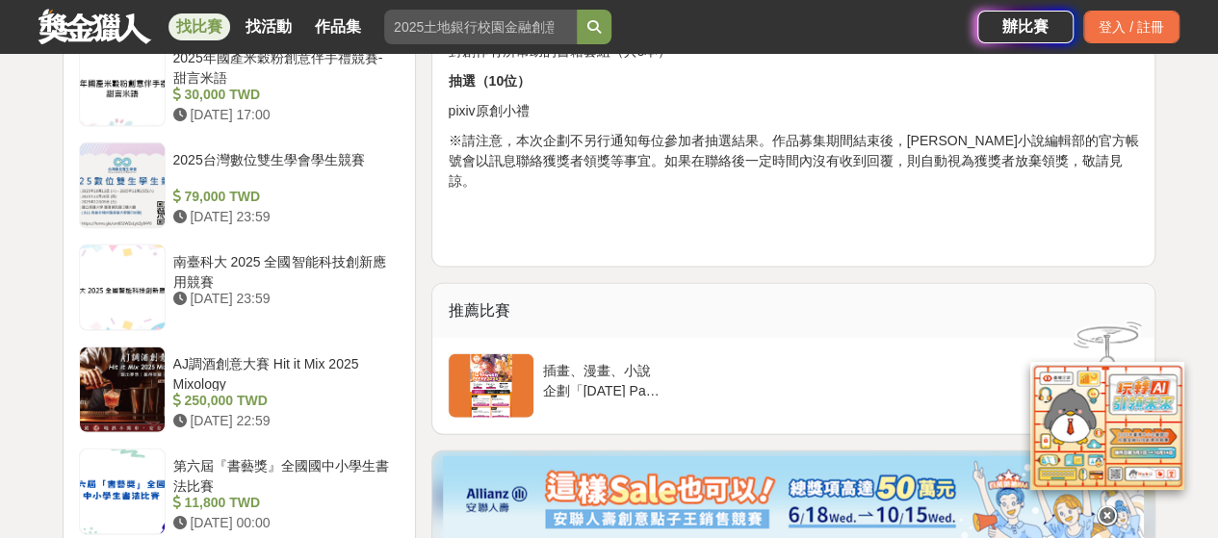
scroll to position [2021, 0]
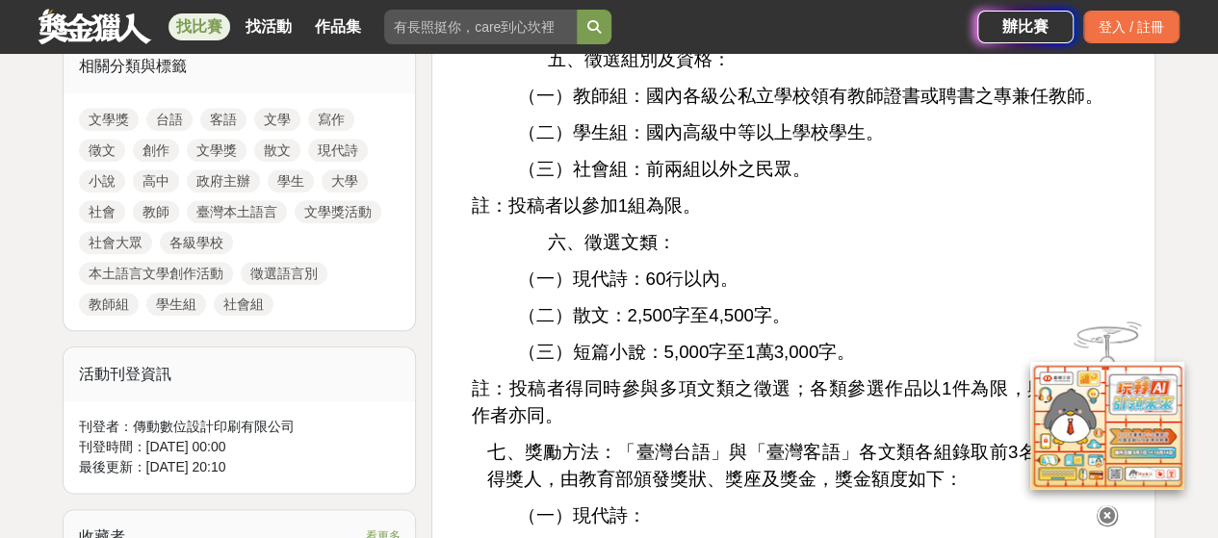
scroll to position [898, 0]
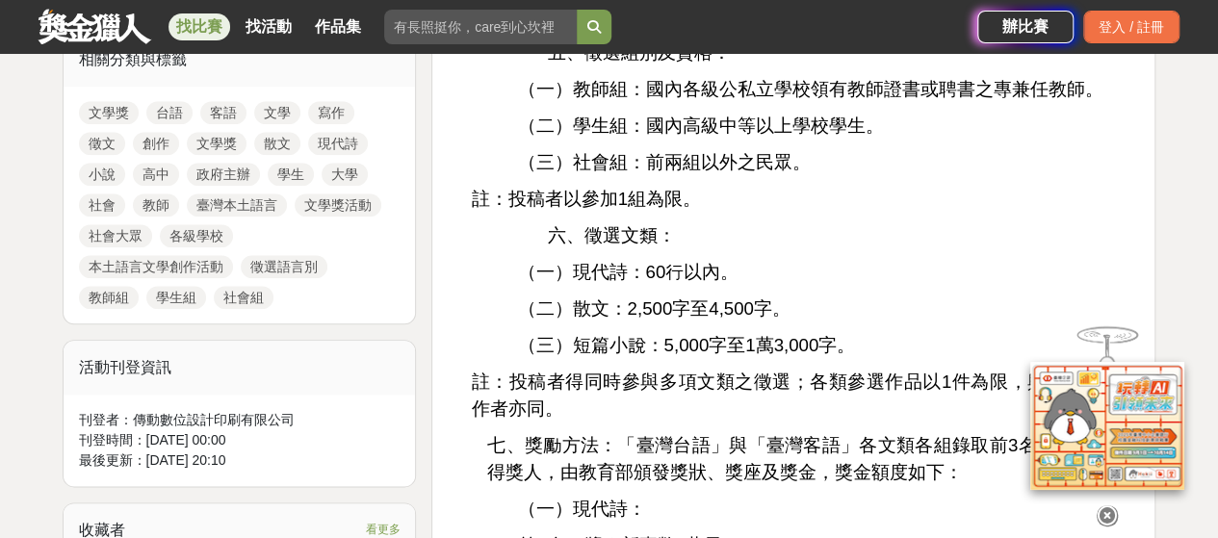
click at [1097, 508] on icon at bounding box center [1106, 515] width 21 height 21
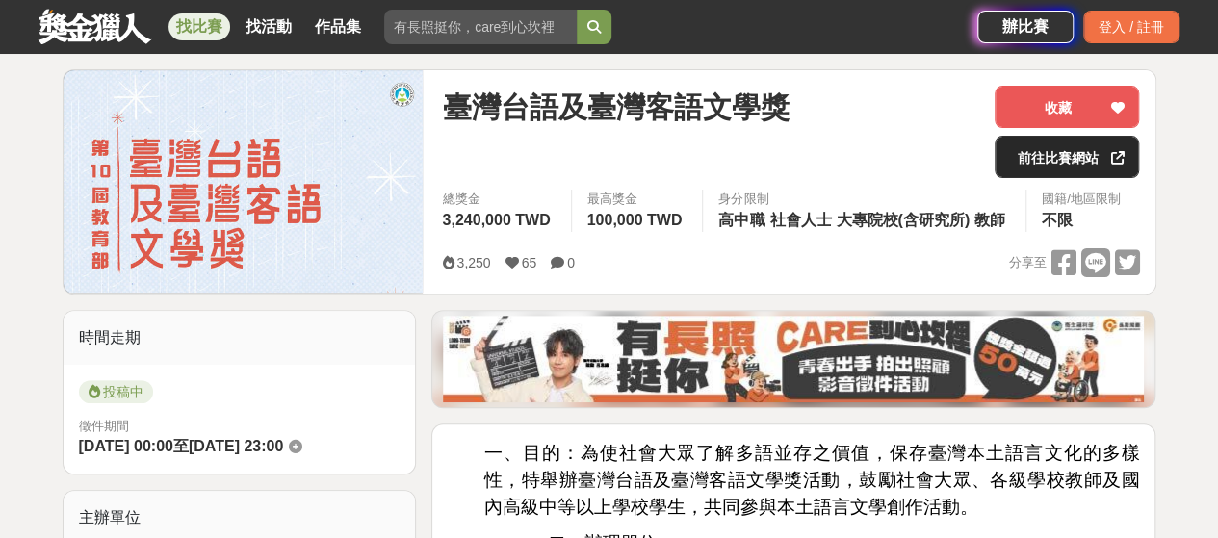
scroll to position [0, 0]
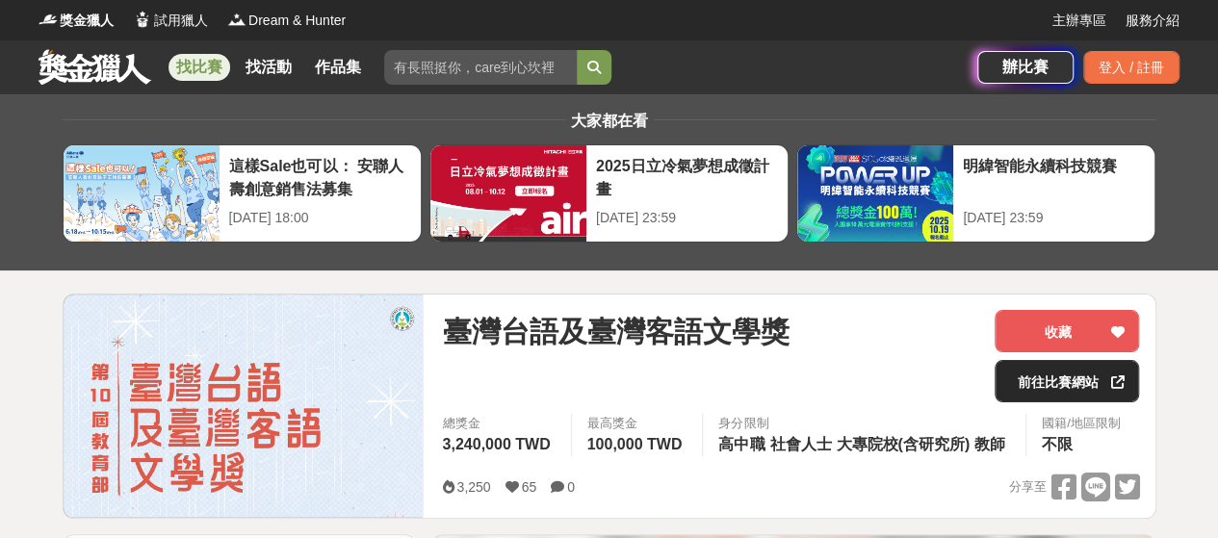
click at [1068, 373] on link "前往比賽網站" at bounding box center [1066, 381] width 144 height 42
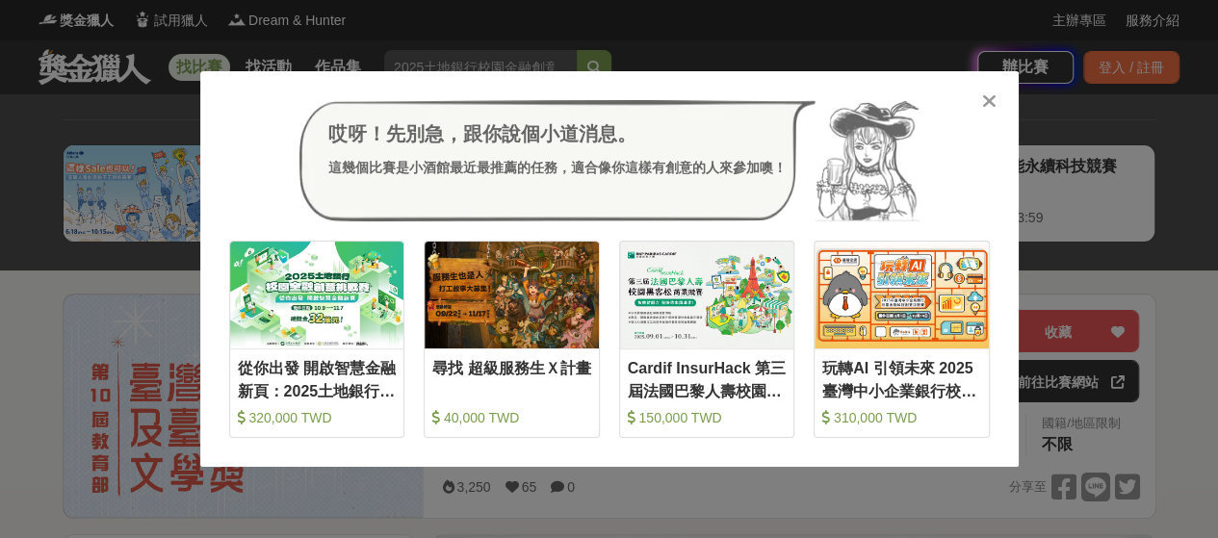
click at [986, 115] on div "哎呀！先別急，跟你說個小道消息。 這幾個比賽是小酒館最近最推薦的任務，適合像你這樣有創意的人來參加噢！" at bounding box center [609, 160] width 760 height 121
click at [991, 103] on icon at bounding box center [989, 100] width 14 height 19
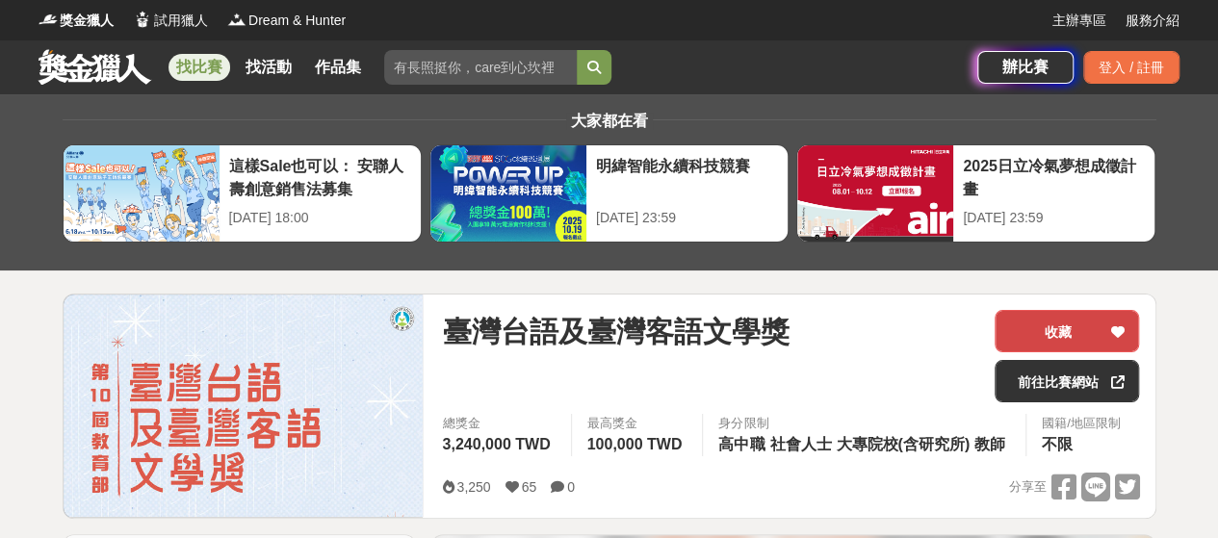
click at [1094, 326] on button "收藏" at bounding box center [1066, 331] width 144 height 42
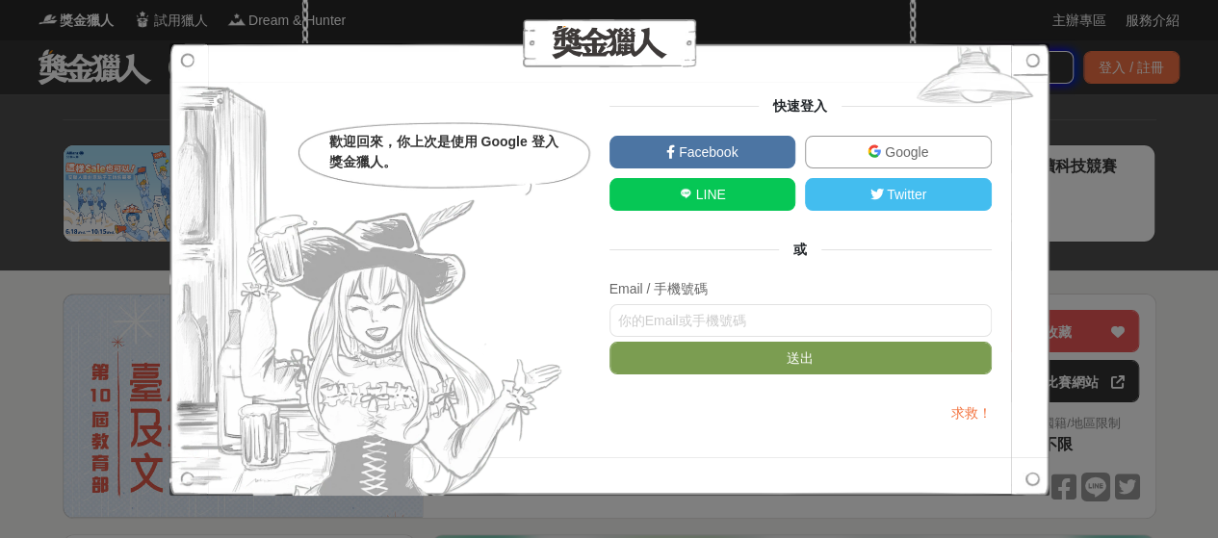
click at [1033, 55] on img at bounding box center [974, 79] width 149 height 72
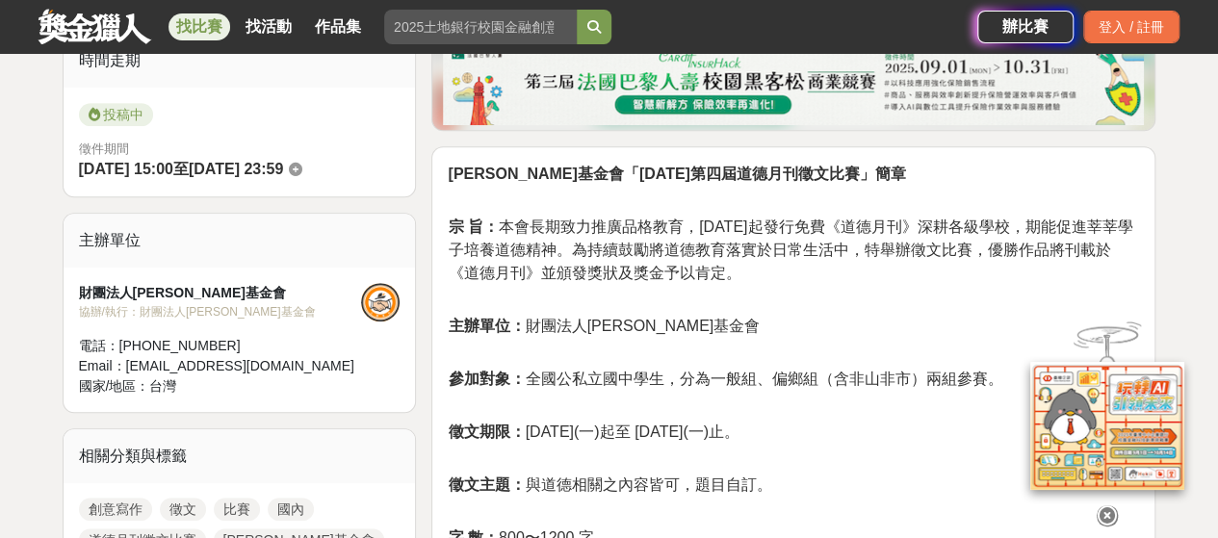
scroll to position [224, 0]
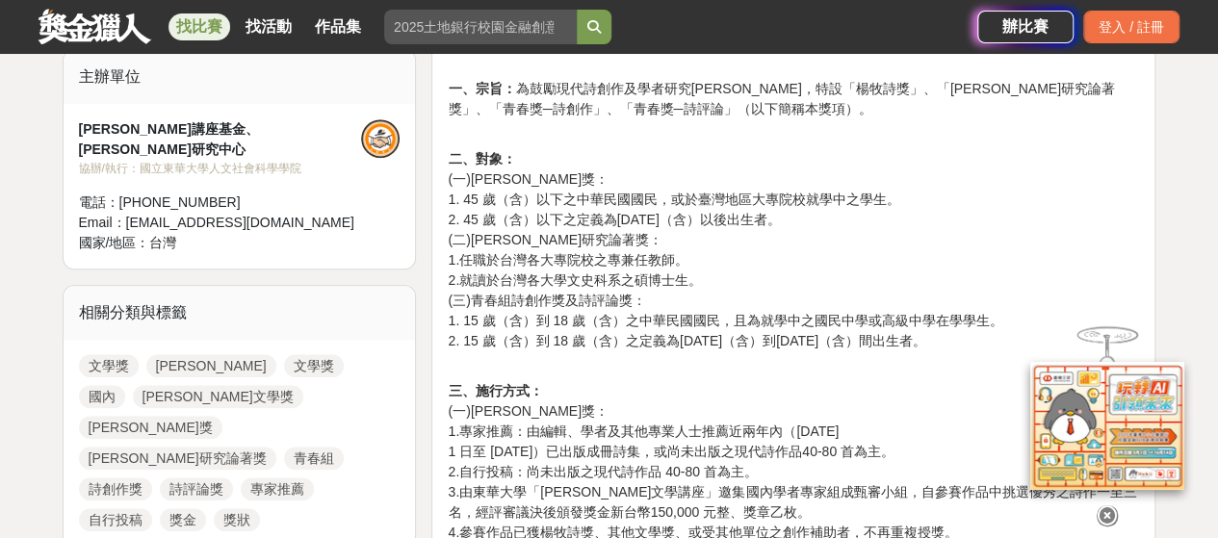
scroll to position [674, 0]
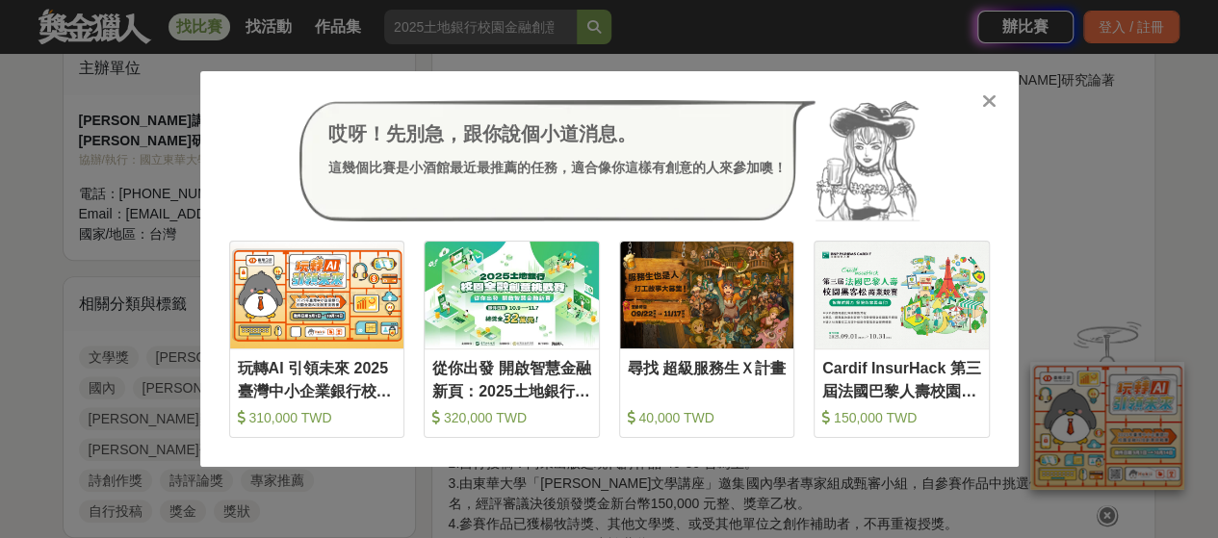
click at [991, 90] on div at bounding box center [989, 99] width 19 height 19
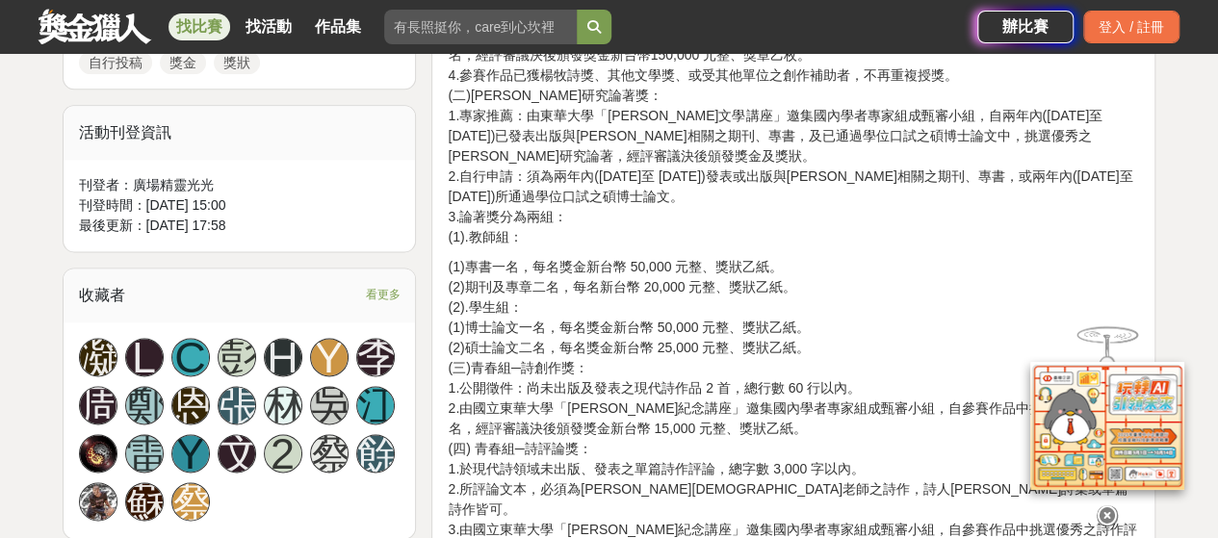
scroll to position [898, 0]
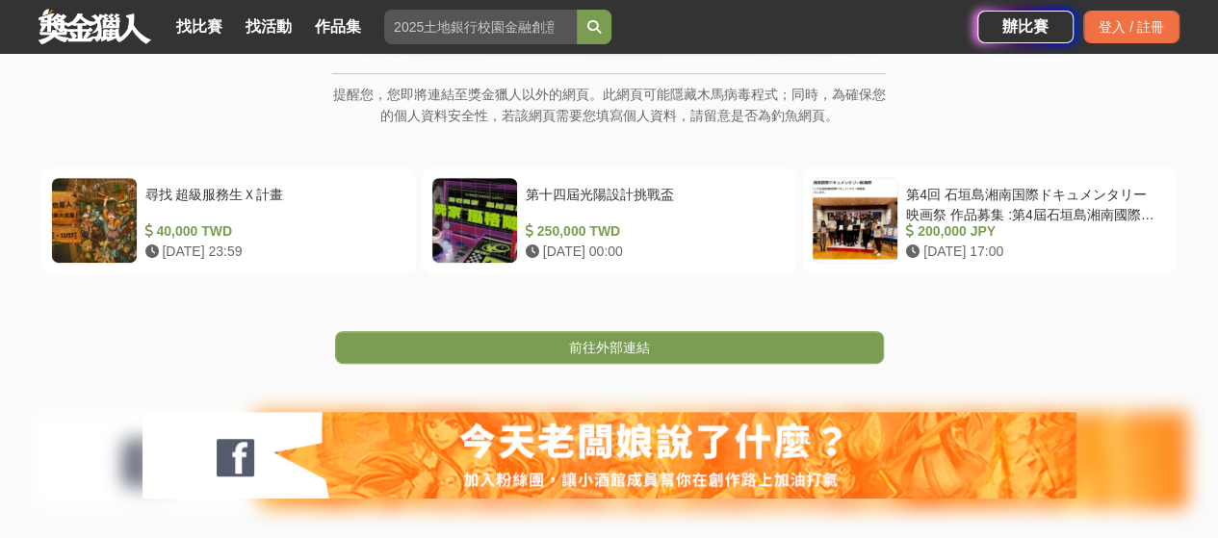
scroll to position [212, 0]
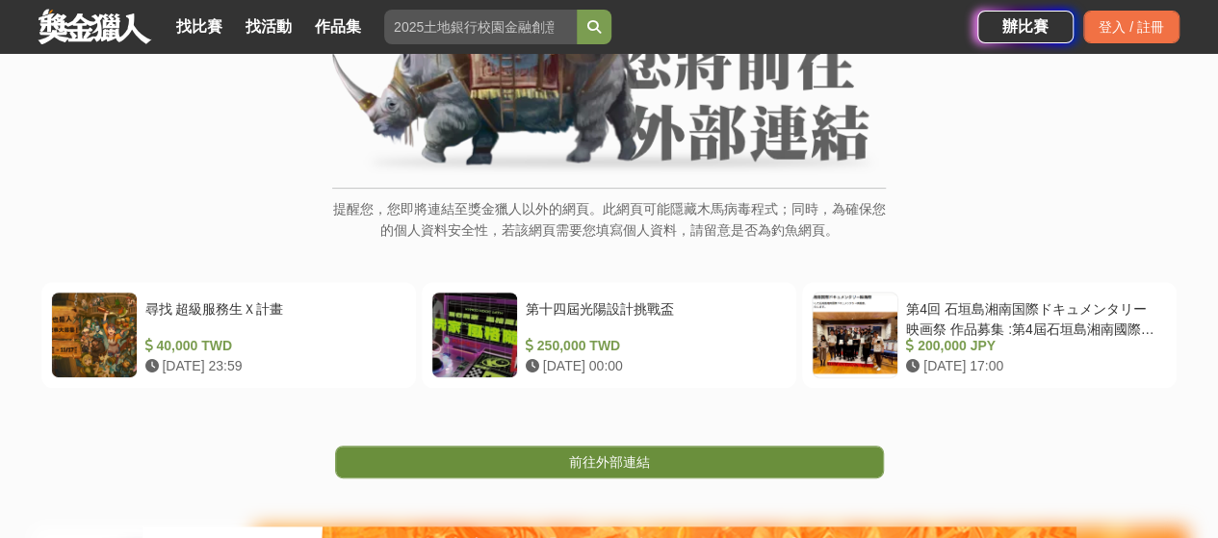
click at [683, 453] on link "前往外部連結" at bounding box center [609, 462] width 549 height 33
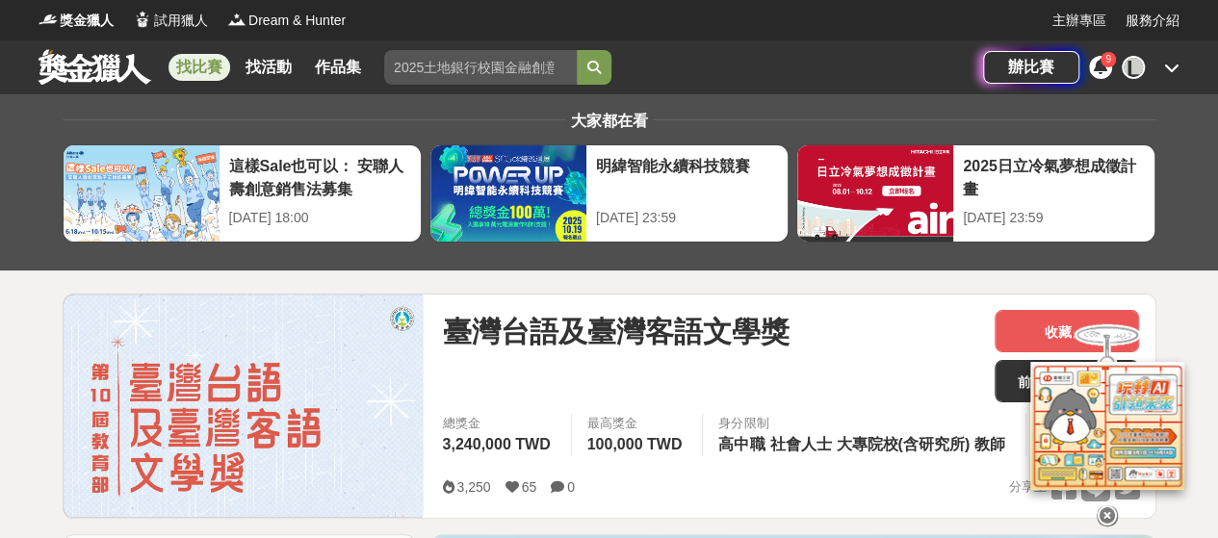
click at [1070, 324] on div at bounding box center [1107, 424] width 193 height 209
click at [1026, 324] on div at bounding box center [1107, 424] width 193 height 209
click at [1104, 510] on icon at bounding box center [1106, 515] width 21 height 21
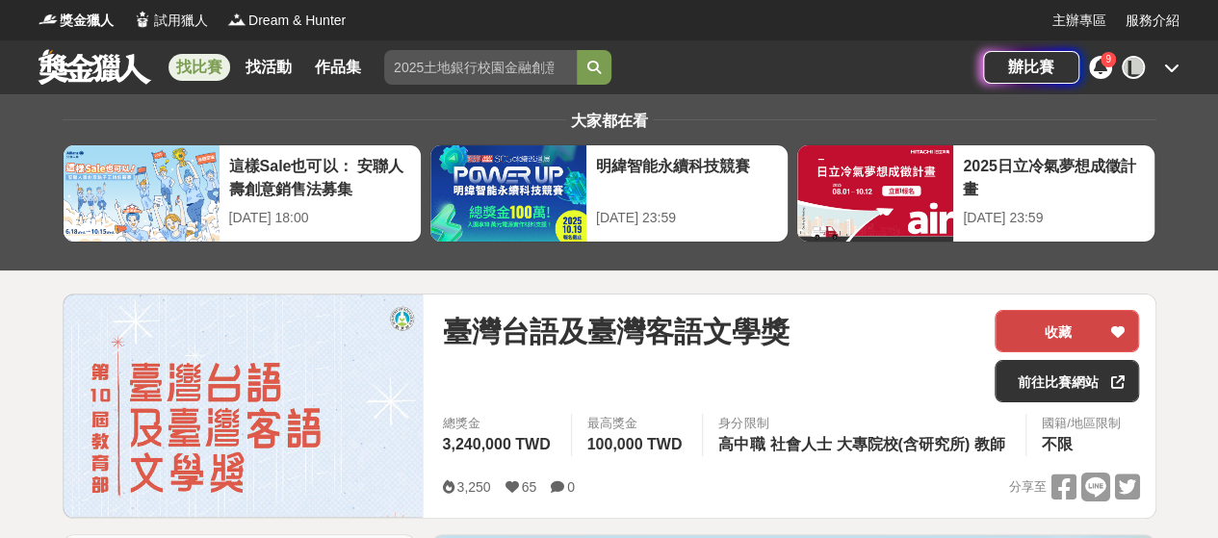
click at [1124, 331] on div at bounding box center [1116, 331] width 19 height 40
